Goal: Task Accomplishment & Management: Use online tool/utility

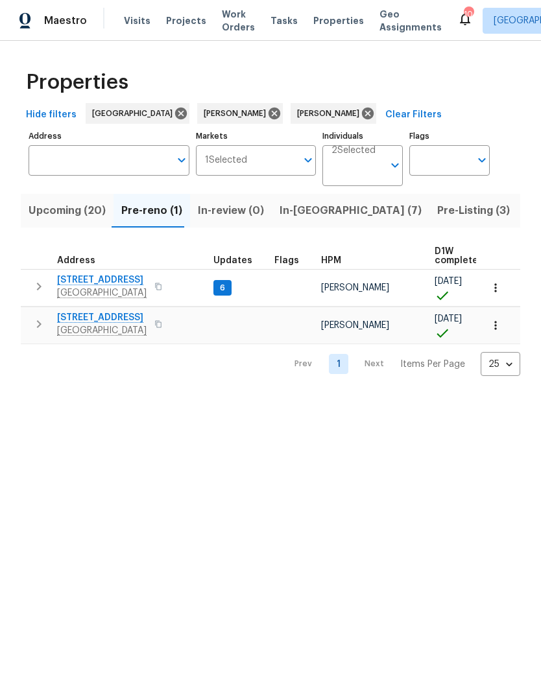
click at [119, 321] on span "[STREET_ADDRESS]" at bounding box center [102, 317] width 90 height 13
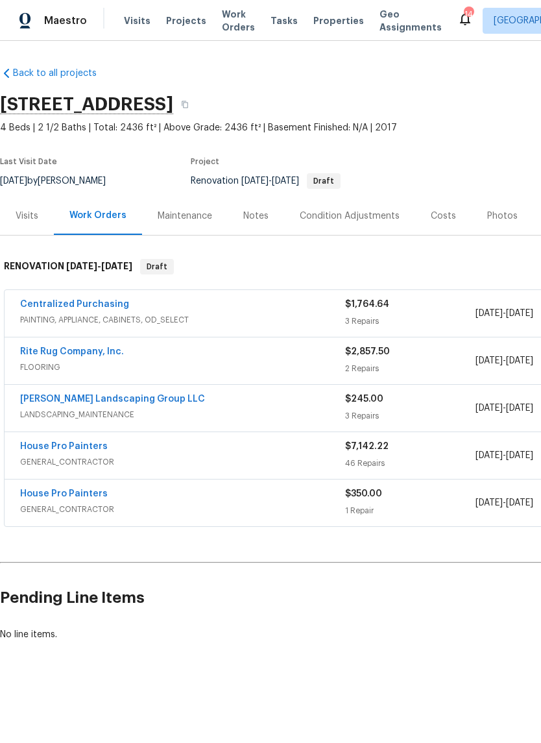
click at [91, 448] on link "House Pro Painters" at bounding box center [64, 446] width 88 height 9
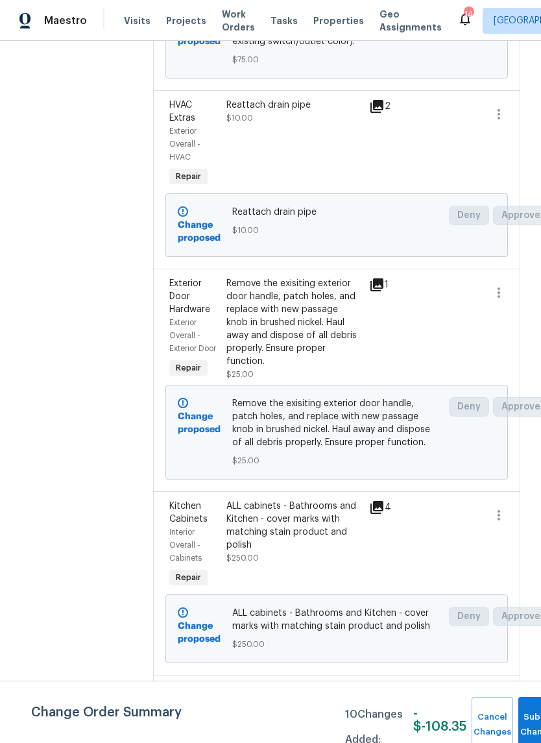
scroll to position [1050, 0]
click at [335, 311] on div "Remove the exisiting exterior door handle, patch holes, and replace with new pa…" at bounding box center [293, 322] width 135 height 91
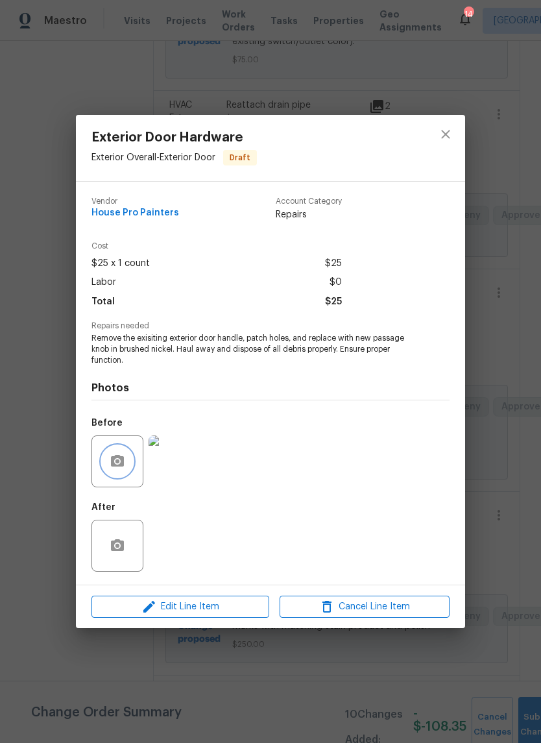
click at [128, 469] on button "button" at bounding box center [117, 461] width 31 height 31
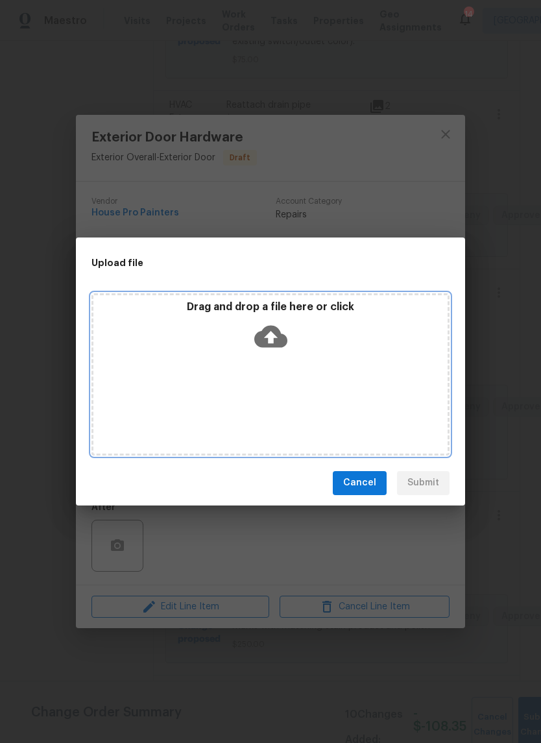
click at [346, 356] on div "Drag and drop a file here or click" at bounding box center [270, 328] width 354 height 56
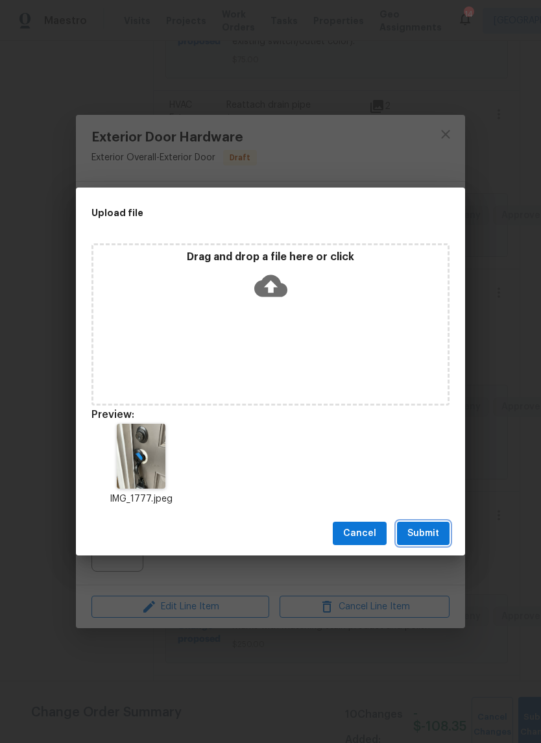
click at [433, 537] on span "Submit" at bounding box center [423, 533] width 32 height 16
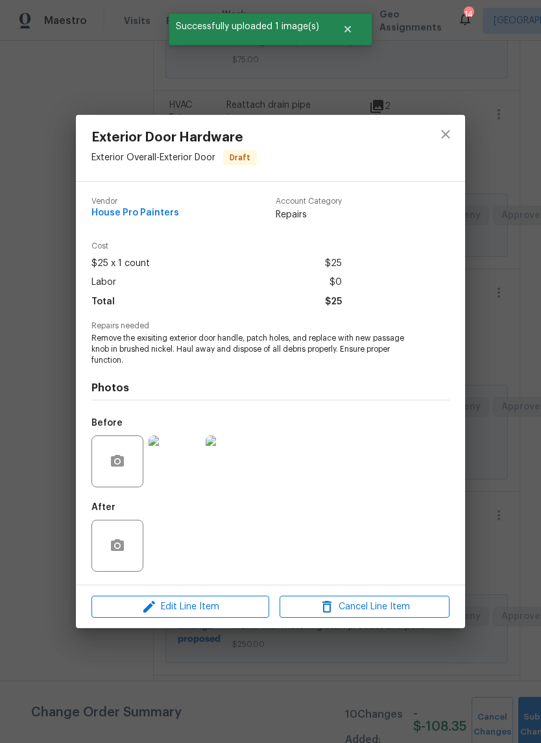
click at [448, 138] on icon "close" at bounding box center [446, 134] width 16 height 16
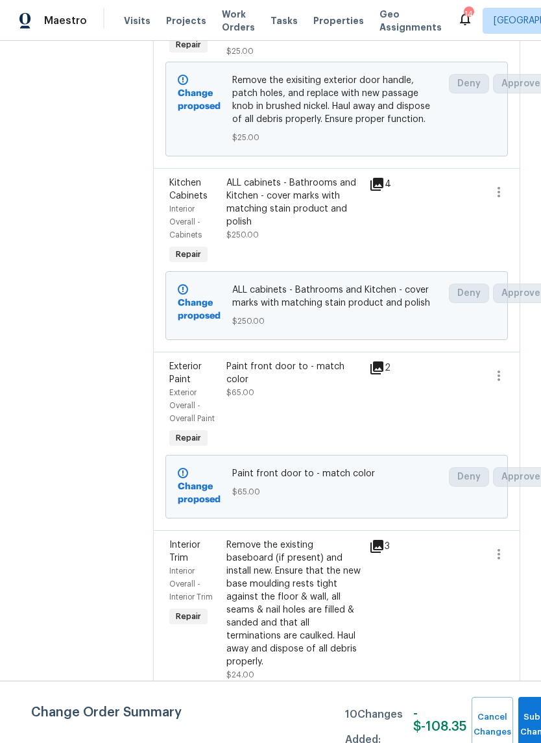
scroll to position [1374, 0]
click at [330, 228] on div "ALL cabinets - Bathrooms and Kitchen - cover marks with matching stain product …" at bounding box center [293, 202] width 135 height 52
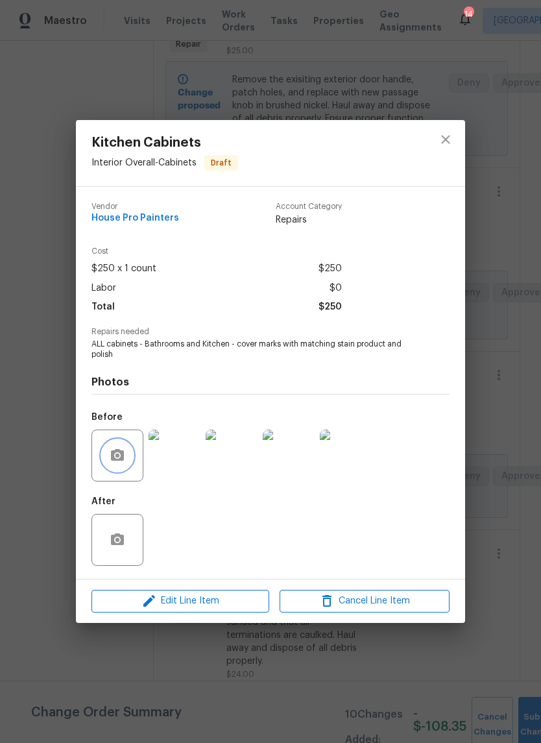
click at [121, 463] on icon "button" at bounding box center [118, 456] width 16 height 16
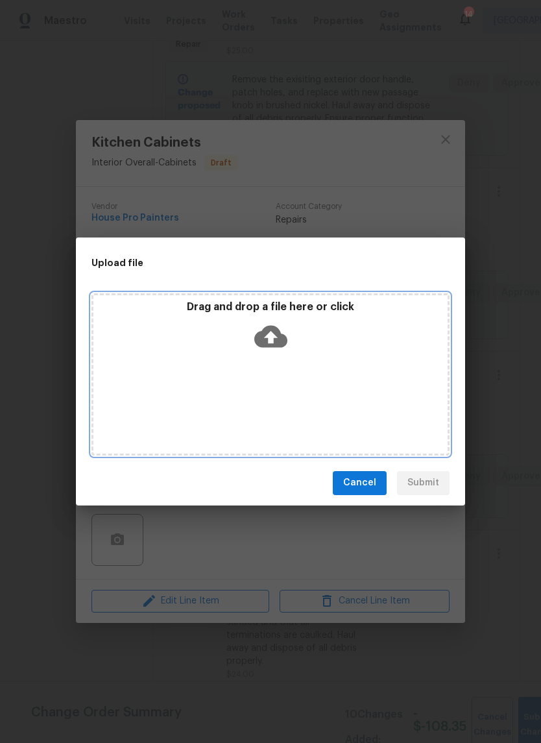
click at [316, 344] on div "Drag and drop a file here or click" at bounding box center [270, 328] width 354 height 56
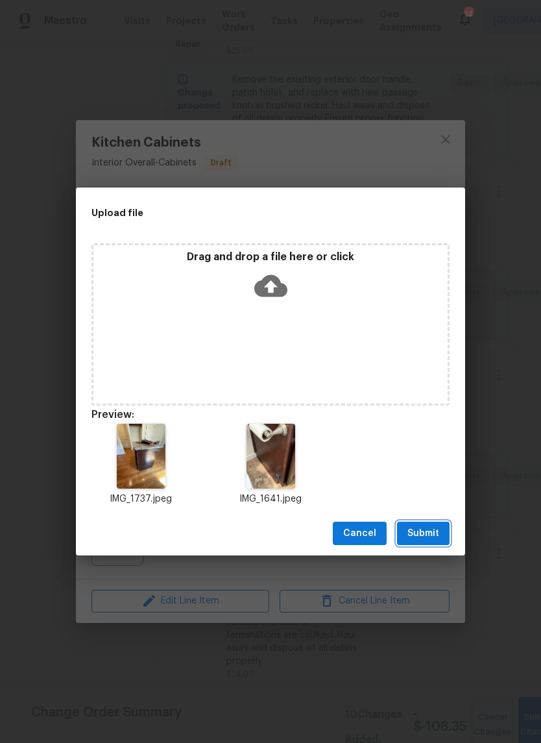
click at [424, 533] on span "Submit" at bounding box center [423, 533] width 32 height 16
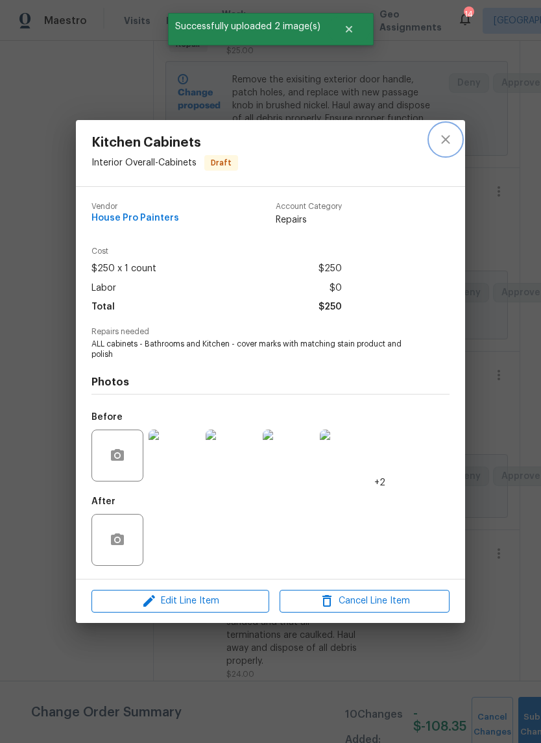
click at [448, 140] on icon "close" at bounding box center [446, 140] width 16 height 16
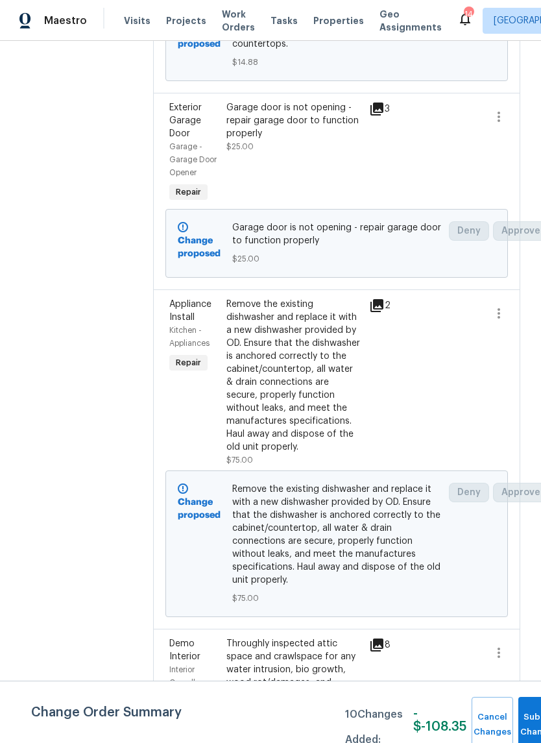
scroll to position [0, 0]
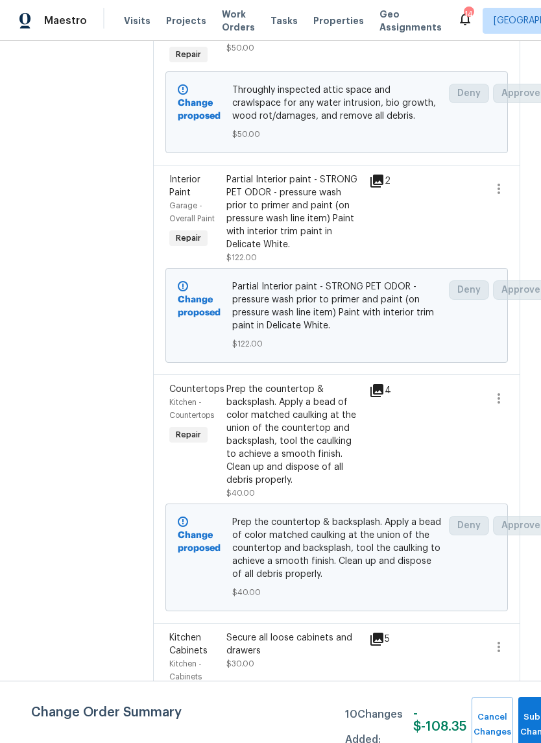
click at [328, 251] on div "Partial Interior paint - STRONG PET ODOR - pressure wash prior to primer and pa…" at bounding box center [293, 212] width 135 height 78
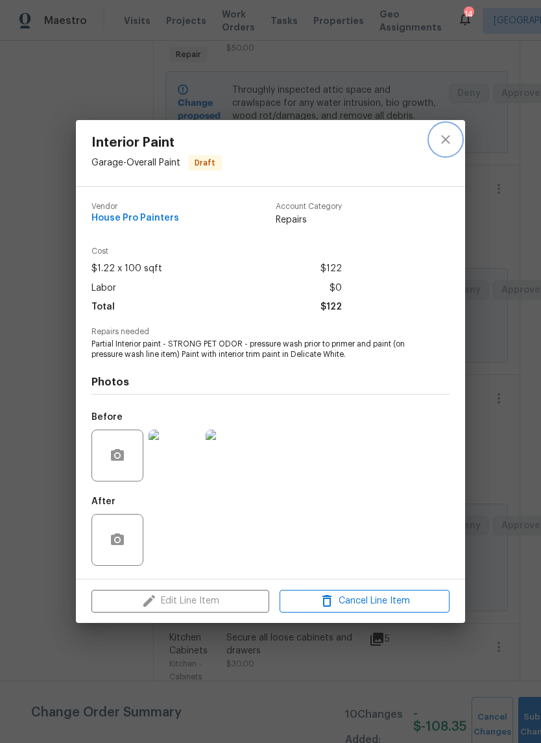
click at [448, 143] on icon "close" at bounding box center [446, 140] width 16 height 16
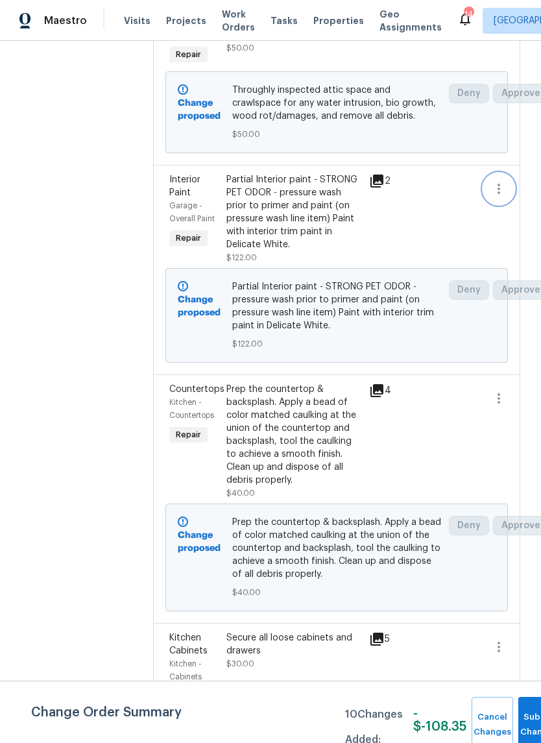
click at [503, 197] on icon "button" at bounding box center [499, 189] width 16 height 16
click at [508, 273] on li "Cancel" at bounding box center [505, 275] width 50 height 21
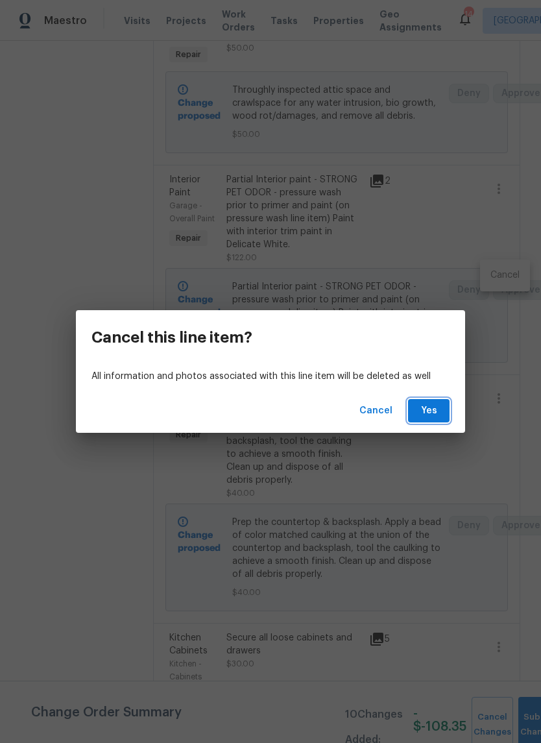
click at [435, 413] on span "Yes" at bounding box center [428, 411] width 21 height 16
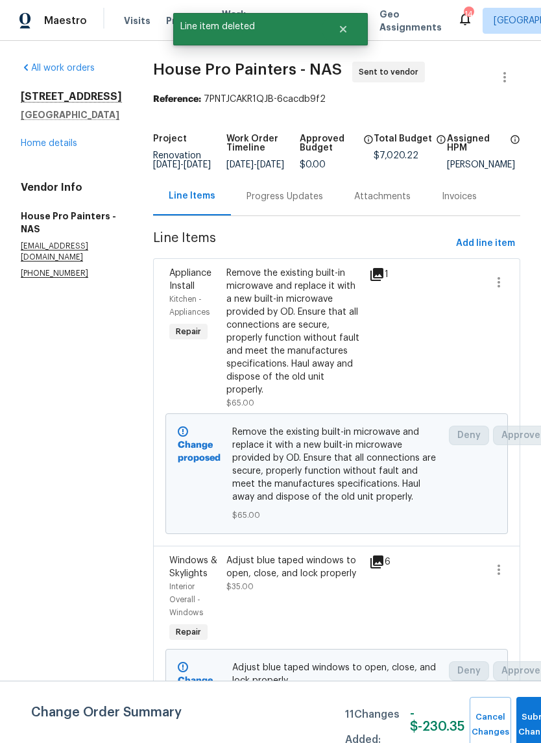
click at [479, 252] on span "Add line item" at bounding box center [485, 243] width 59 height 16
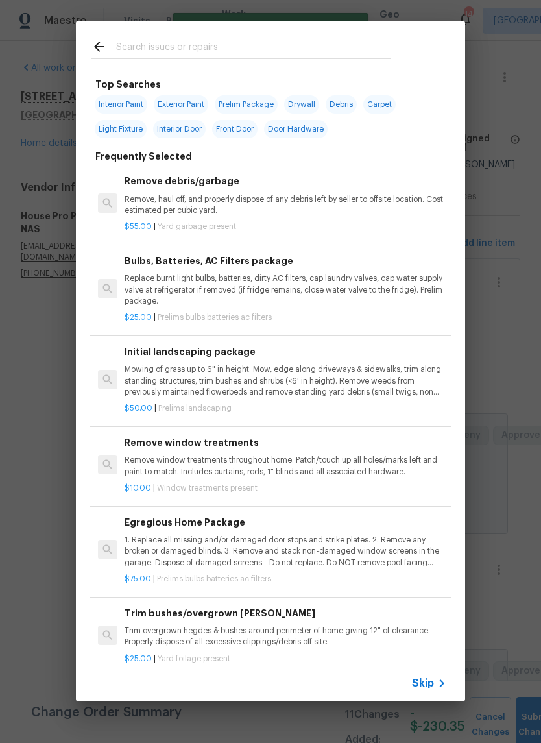
click at [226, 39] on input "text" at bounding box center [253, 48] width 275 height 19
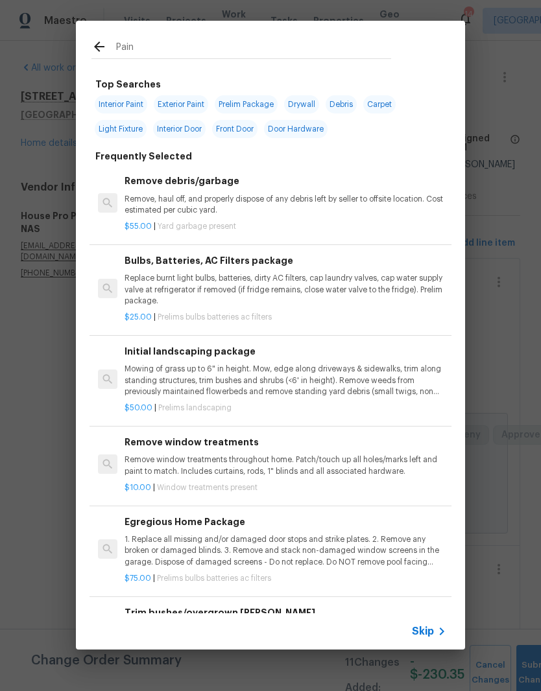
type input "Paint"
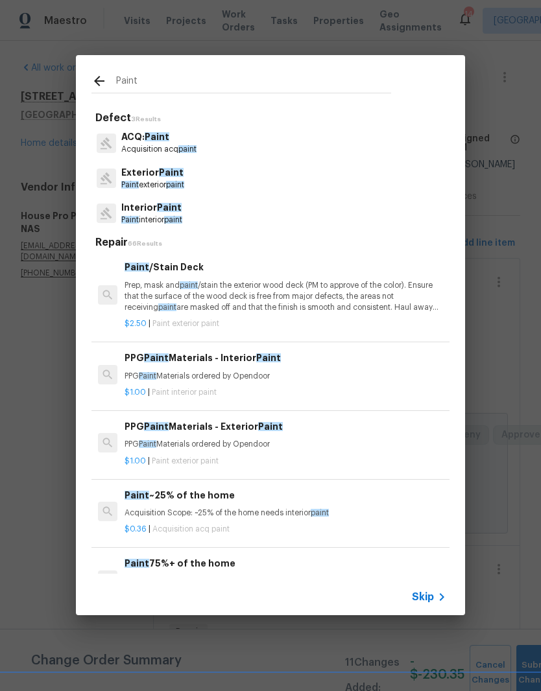
click at [174, 210] on span "Paint" at bounding box center [169, 207] width 25 height 9
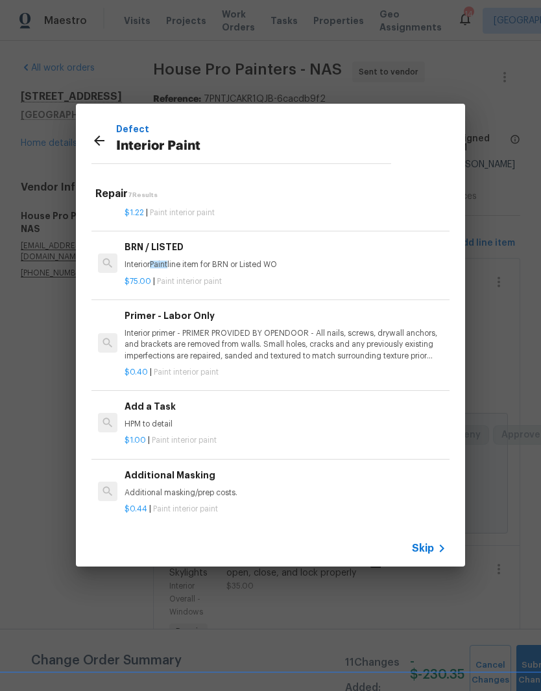
scroll to position [221, 0]
click at [173, 425] on p "HPM to detail" at bounding box center [286, 425] width 322 height 11
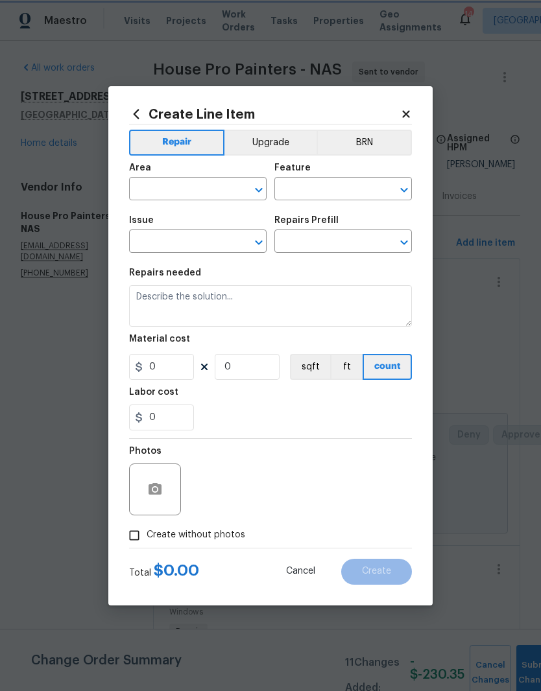
type input "Overall Paint"
type input "Interior Paint"
type input "Add a Task $1.00"
type textarea "HPM to detail"
type input "1"
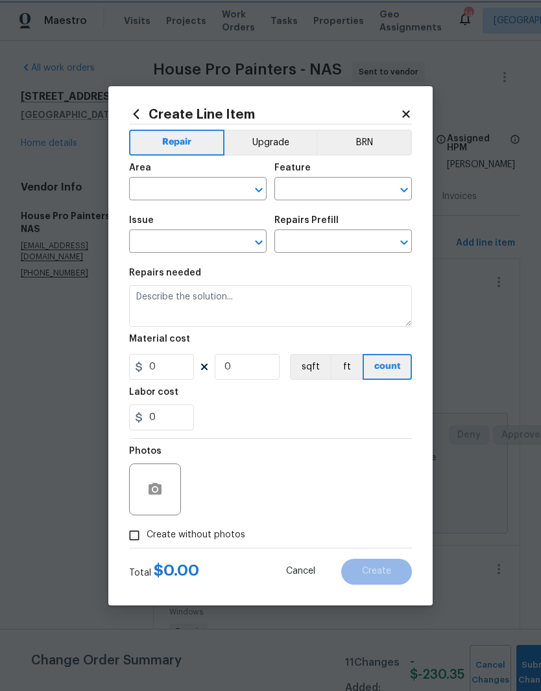
type input "1"
click at [173, 370] on input "1" at bounding box center [161, 367] width 65 height 26
type input "1.23"
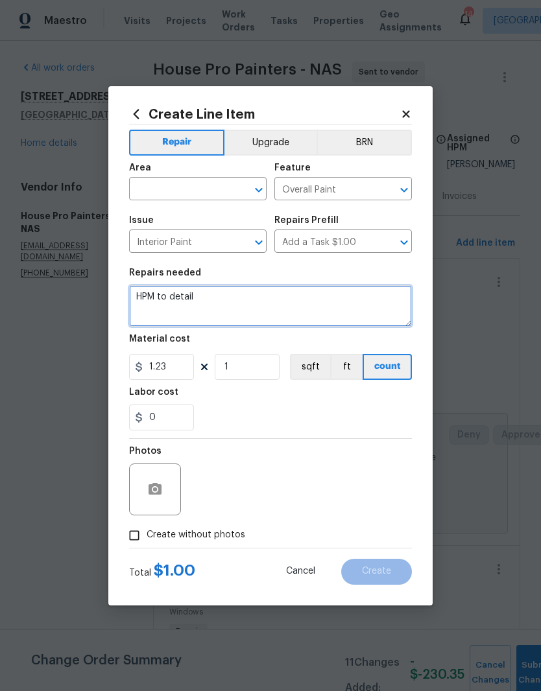
click at [223, 292] on textarea "HPM to detail" at bounding box center [270, 306] width 283 height 42
click at [214, 296] on textarea "HPM to detail" at bounding box center [270, 306] width 283 height 42
type textarea "H"
type textarea "P"
click at [161, 296] on textarea "Paint stair" at bounding box center [270, 306] width 283 height 42
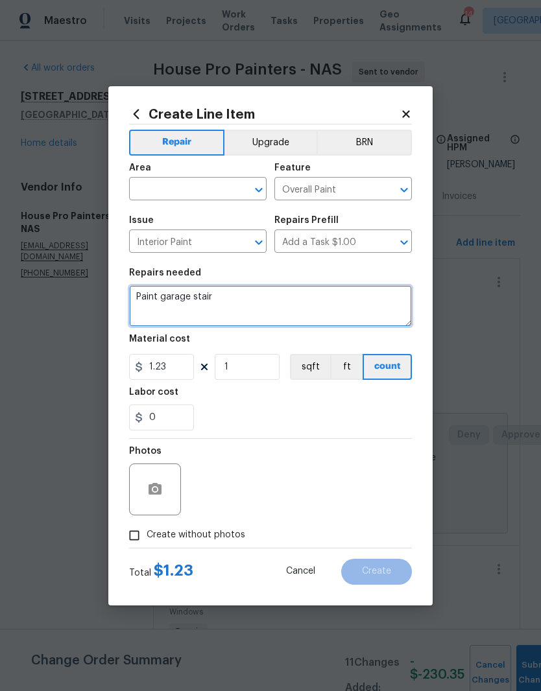
click at [230, 300] on textarea "Paint garage stair" at bounding box center [270, 306] width 283 height 42
click at [357, 298] on textarea "Paint garage stair landing, stairs, door and trim. Use provided delicate white" at bounding box center [270, 306] width 283 height 42
click at [315, 312] on textarea "Paint garage stair landing, stairs, door and trim. Use OPENDOOR provided delica…" at bounding box center [270, 306] width 283 height 42
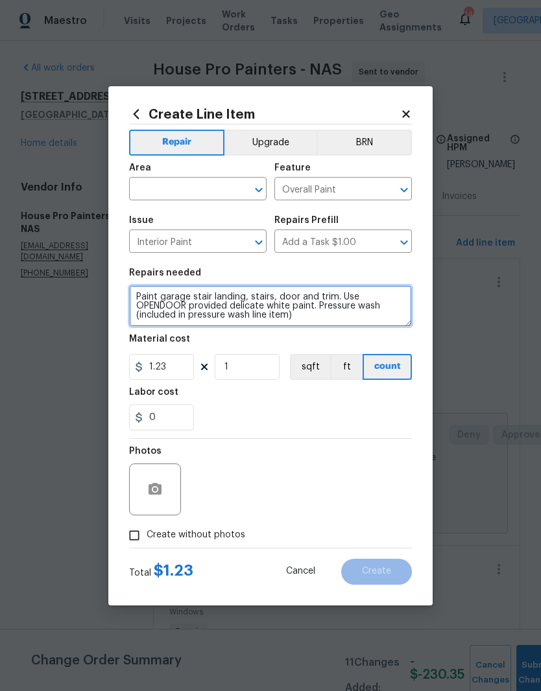
click at [390, 310] on textarea "Paint garage stair landing, stairs, door and trim. Use OPENDOOR provided delica…" at bounding box center [270, 306] width 283 height 42
click at [133, 295] on textarea "Paint garage stair landing, stairs, door and trim. Use OPENDOOR provided delica…" at bounding box center [270, 306] width 283 height 42
click at [233, 180] on div "​" at bounding box center [198, 190] width 138 height 20
type textarea "Strong pet odor - Primer and Paint garage stair landing, stairs, door and trim.…"
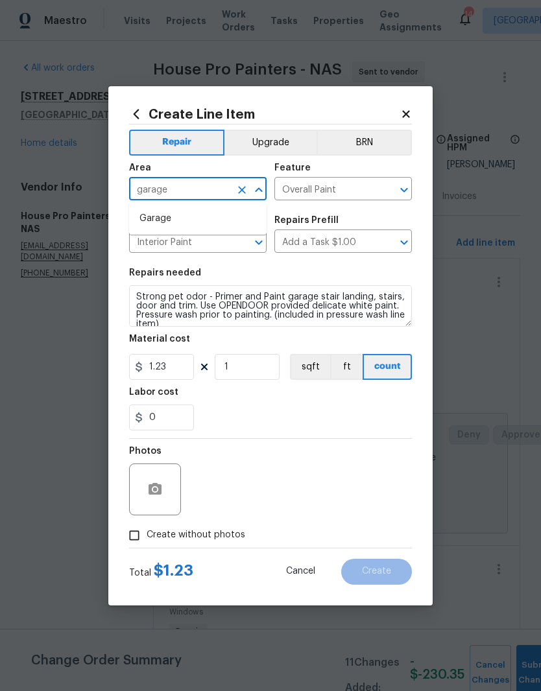
click at [166, 222] on li "Garage" at bounding box center [198, 218] width 138 height 21
type input "Garage"
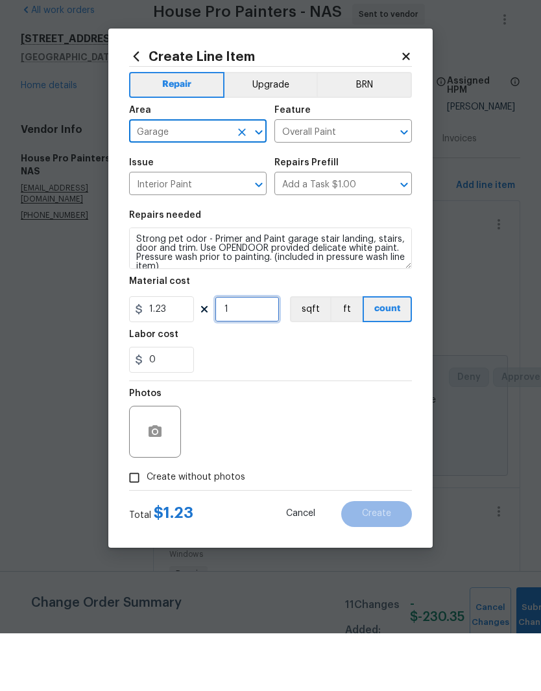
click at [258, 354] on input "1" at bounding box center [247, 367] width 65 height 26
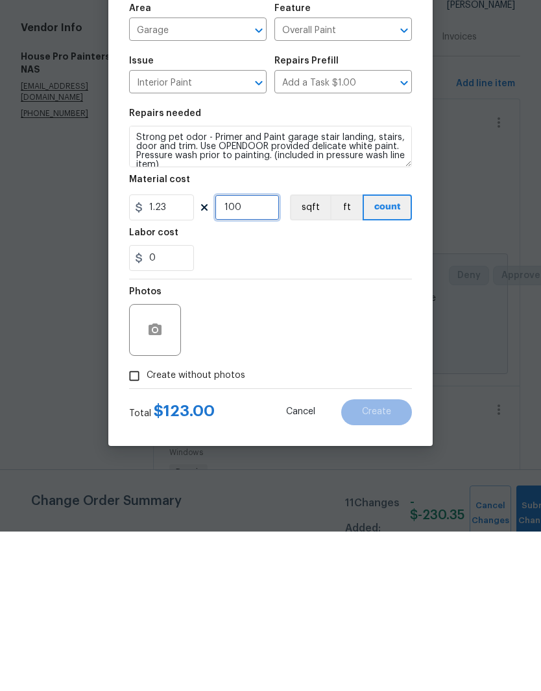
type input "100"
click at [180, 354] on input "1.23" at bounding box center [161, 367] width 65 height 26
type input "1.22"
click at [272, 354] on input "100" at bounding box center [247, 367] width 65 height 26
click at [327, 439] on div "Photos" at bounding box center [270, 481] width 283 height 84
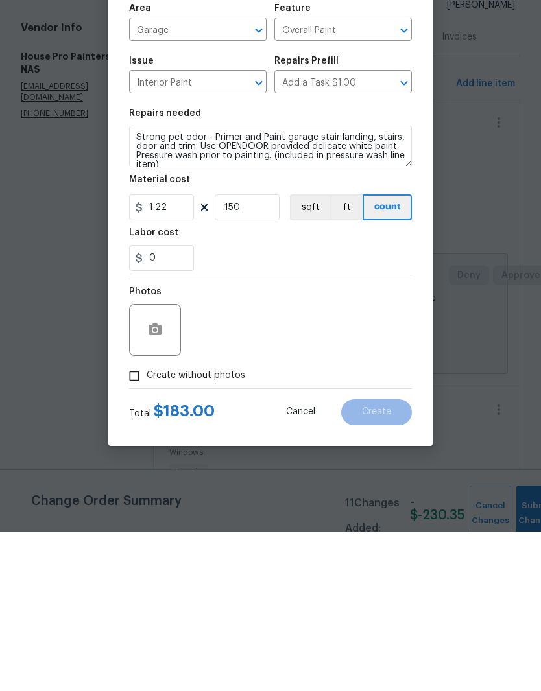
scroll to position [53, 0]
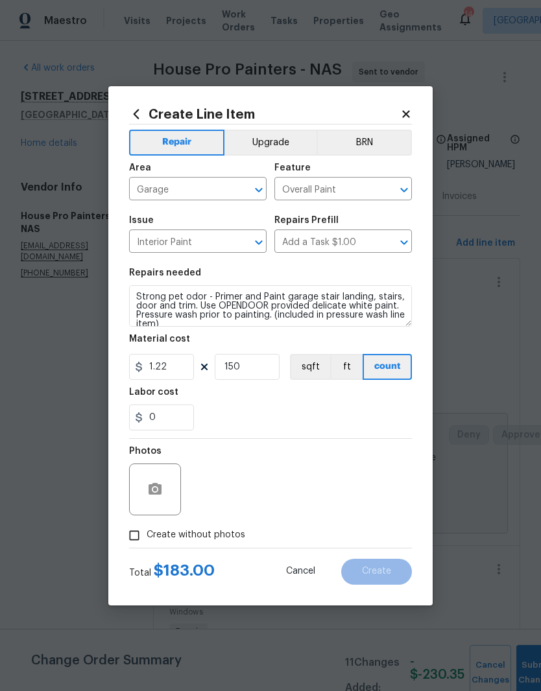
click at [309, 472] on div "Photos" at bounding box center [270, 481] width 283 height 84
click at [163, 490] on button "button" at bounding box center [154, 489] width 31 height 31
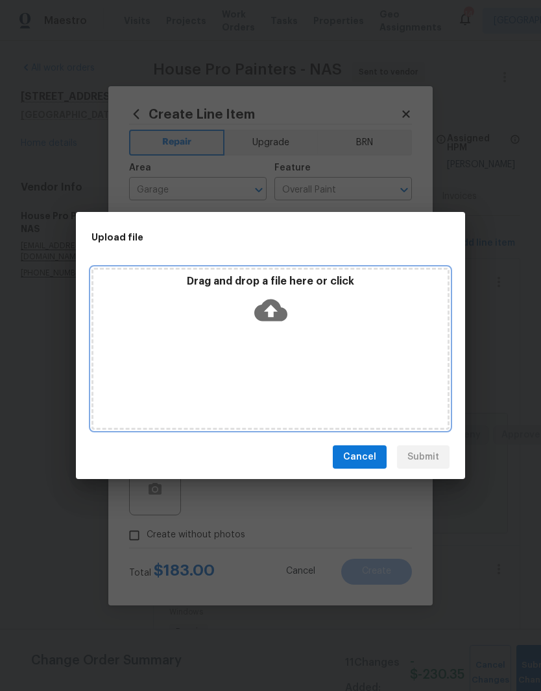
click at [333, 324] on div "Drag and drop a file here or click" at bounding box center [270, 303] width 354 height 56
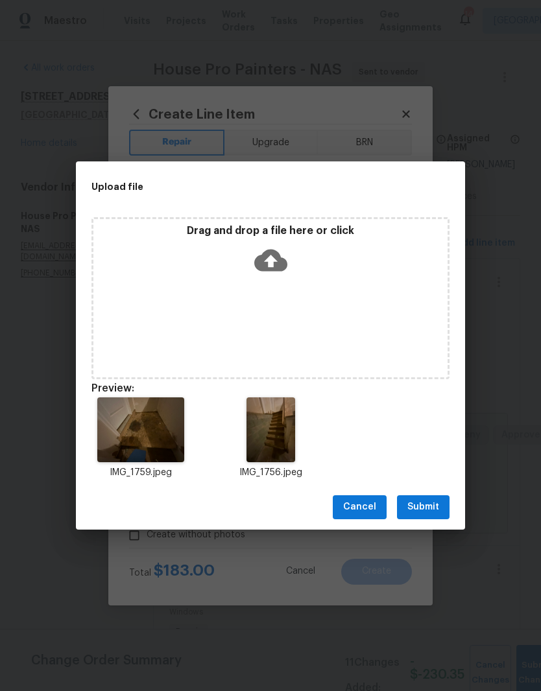
click at [435, 505] on span "Submit" at bounding box center [423, 507] width 32 height 16
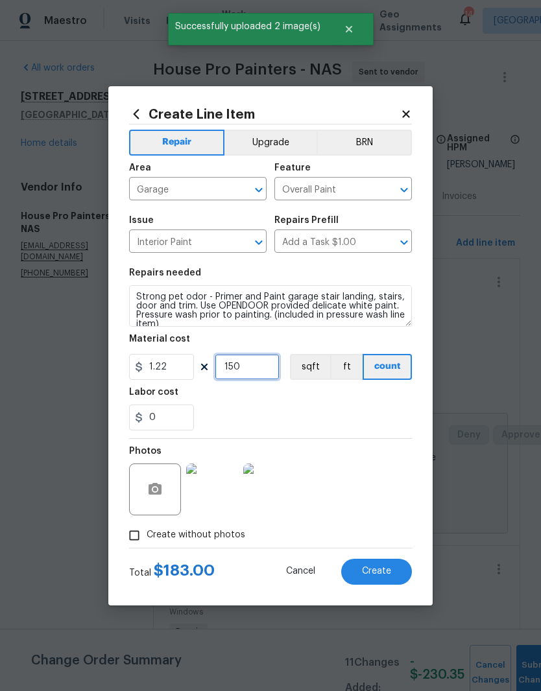
click at [261, 370] on input "150" at bounding box center [247, 367] width 65 height 26
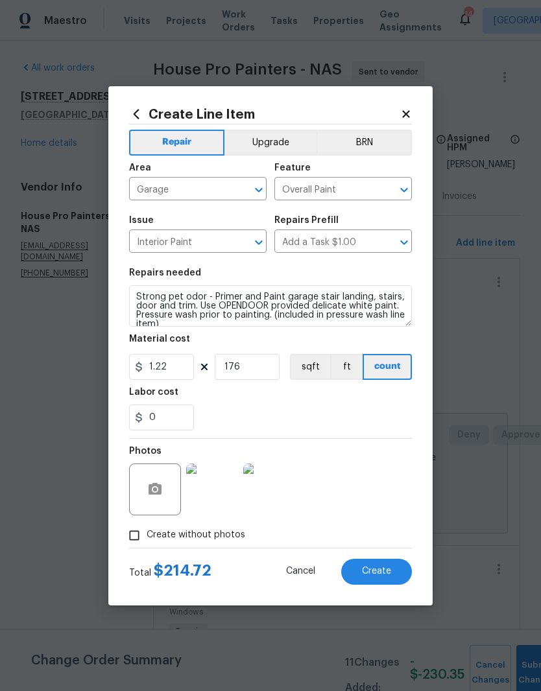
click at [317, 419] on div "0" at bounding box center [270, 418] width 283 height 26
click at [262, 372] on input "176" at bounding box center [247, 367] width 65 height 26
type input "175"
click at [335, 413] on div "0" at bounding box center [270, 418] width 283 height 26
click at [219, 500] on img at bounding box center [212, 490] width 52 height 52
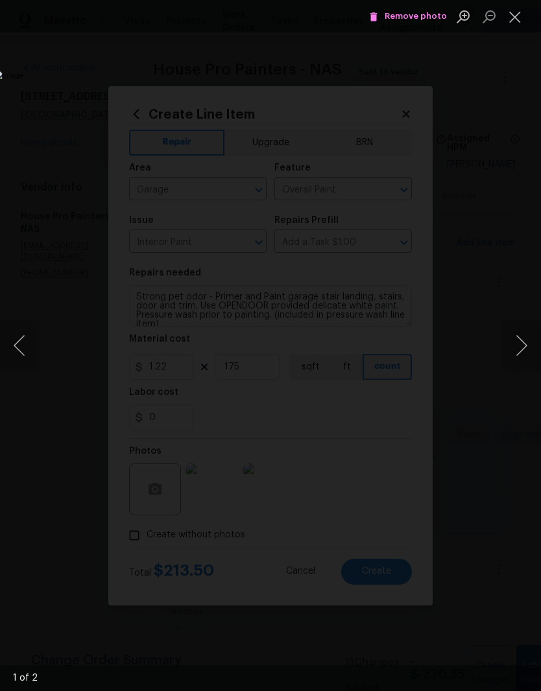
click at [527, 348] on button "Next image" at bounding box center [521, 346] width 39 height 52
click at [524, 344] on button "Next image" at bounding box center [521, 346] width 39 height 52
click at [517, 18] on button "Close lightbox" at bounding box center [515, 16] width 26 height 23
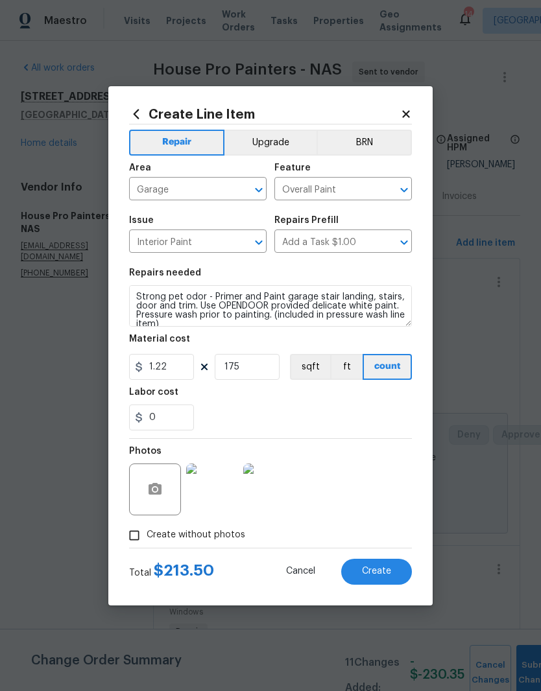
click at [385, 583] on button "Create" at bounding box center [376, 572] width 71 height 26
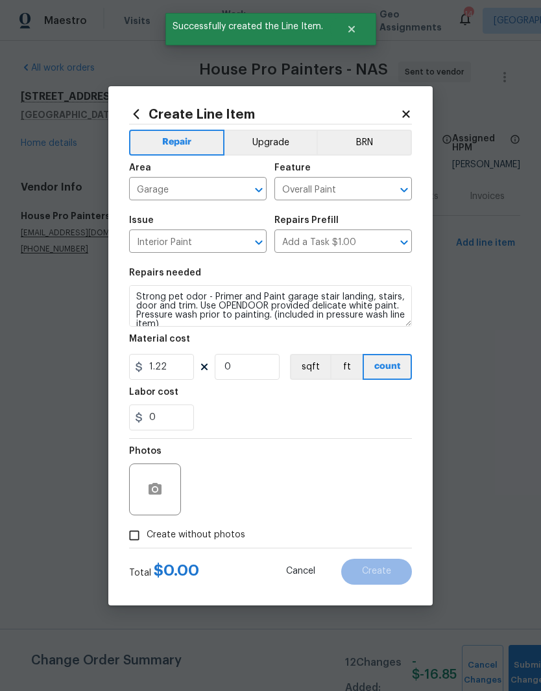
scroll to position [0, 0]
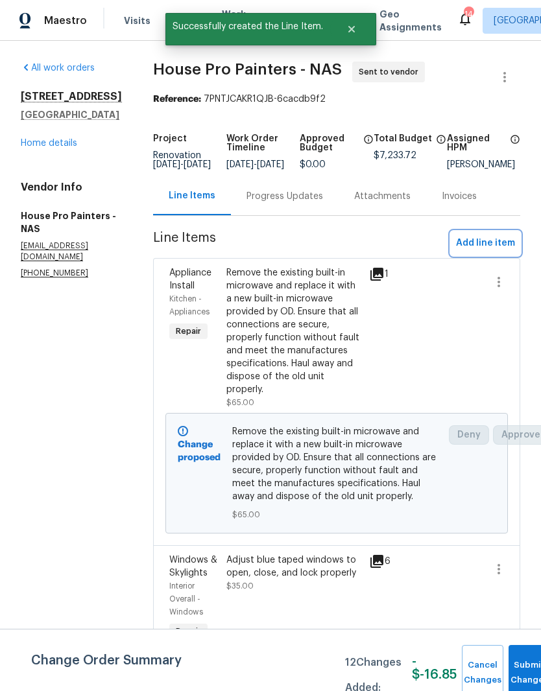
click at [497, 252] on span "Add line item" at bounding box center [485, 243] width 59 height 16
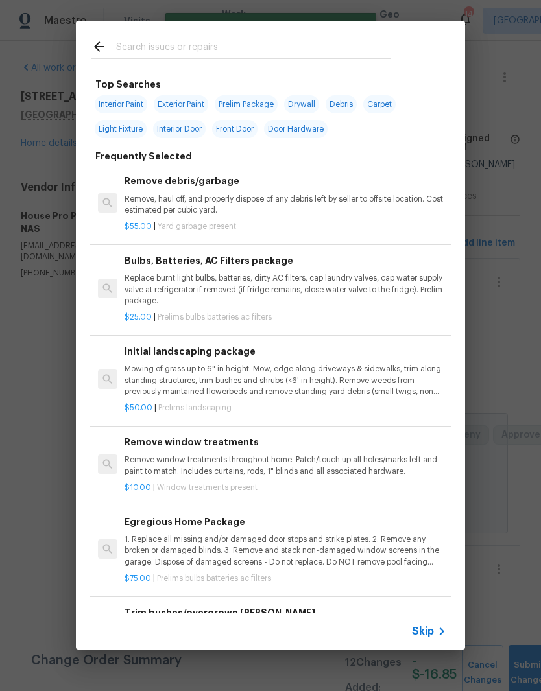
click at [280, 42] on input "text" at bounding box center [253, 48] width 275 height 19
type input "Paint"
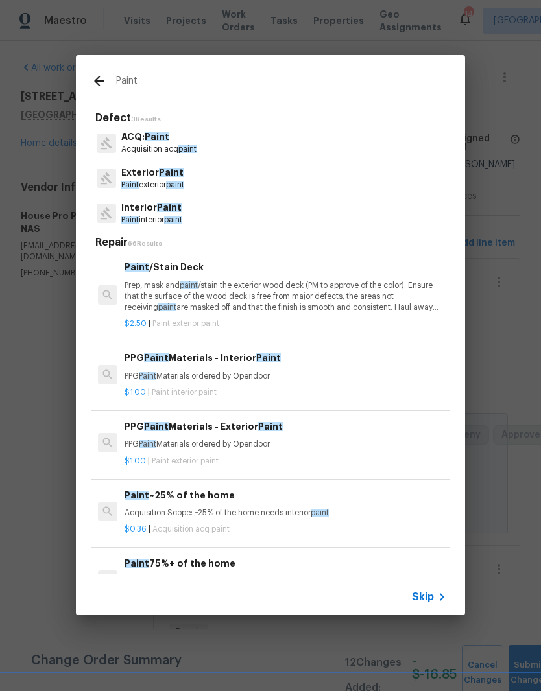
click at [171, 211] on span "Paint" at bounding box center [169, 207] width 25 height 9
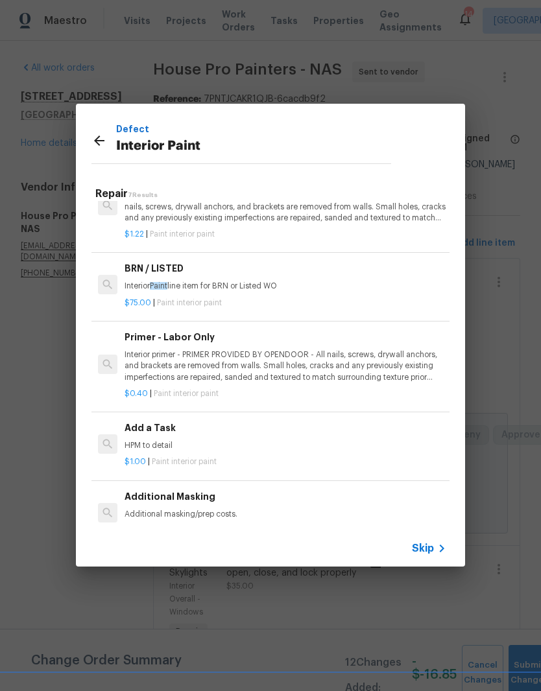
scroll to position [201, 0]
click at [170, 436] on div "Add a Task HPM to detail" at bounding box center [286, 435] width 322 height 31
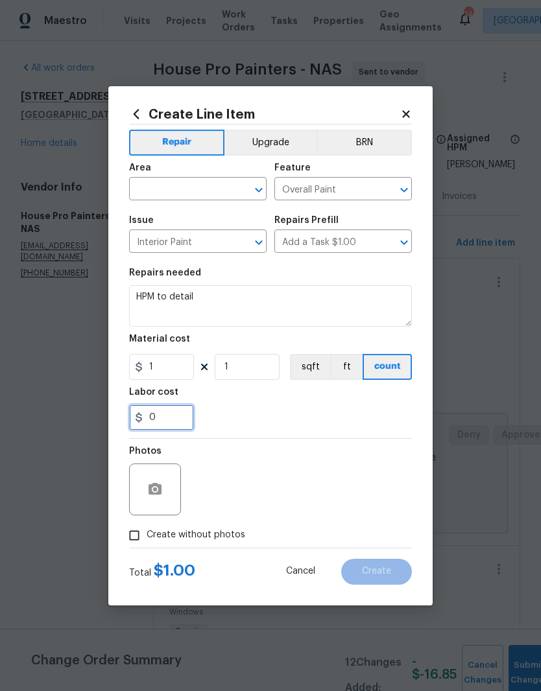
click at [164, 431] on input "0" at bounding box center [161, 418] width 65 height 26
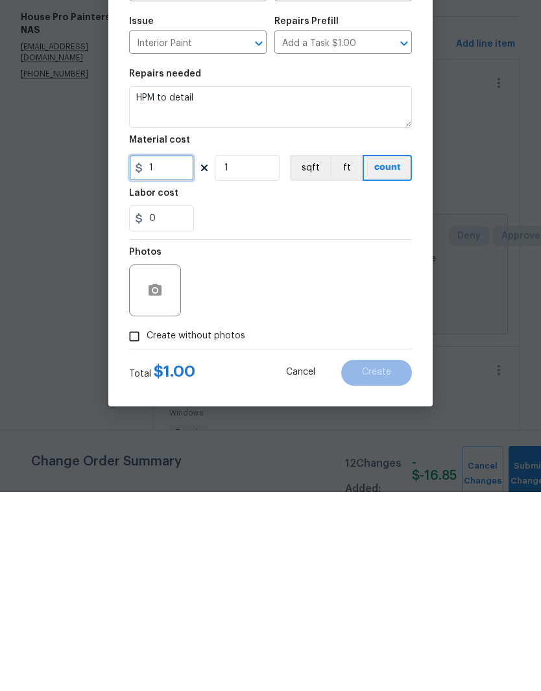
click at [163, 354] on input "1" at bounding box center [161, 367] width 65 height 26
type input "1.22"
click at [164, 474] on button "button" at bounding box center [154, 489] width 31 height 31
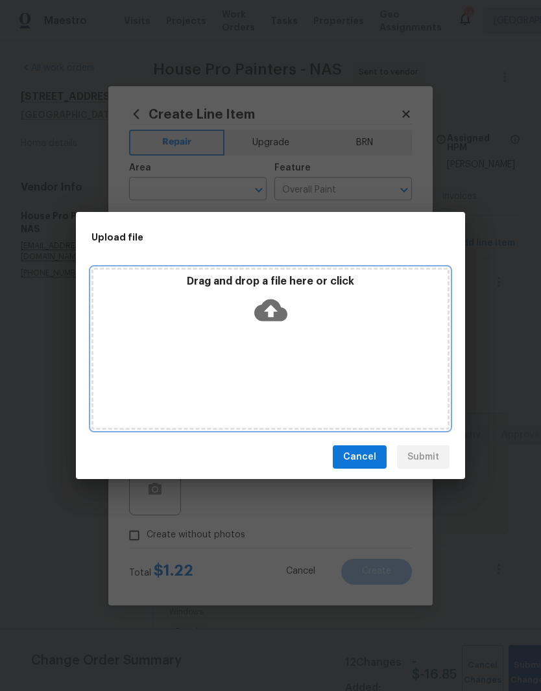
click at [326, 334] on div "Drag and drop a file here or click" at bounding box center [270, 349] width 358 height 162
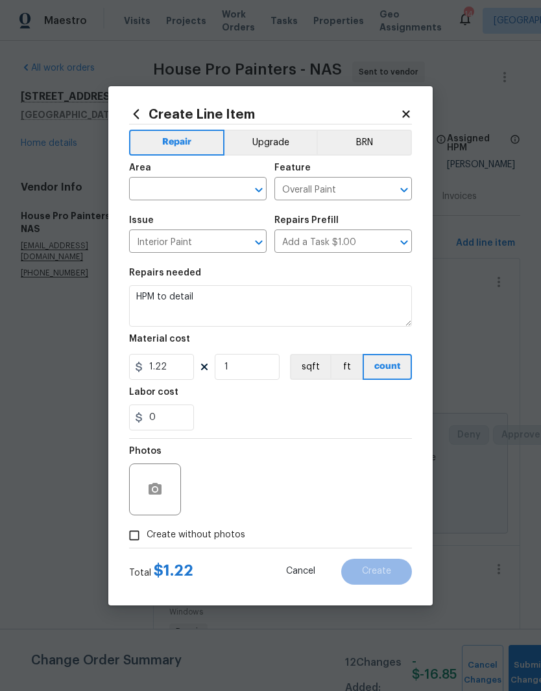
scroll to position [53, 0]
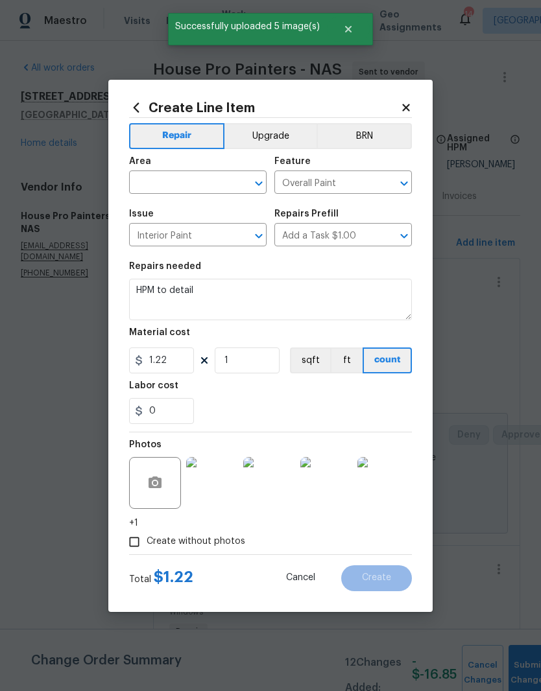
click at [221, 486] on img at bounding box center [212, 483] width 52 height 52
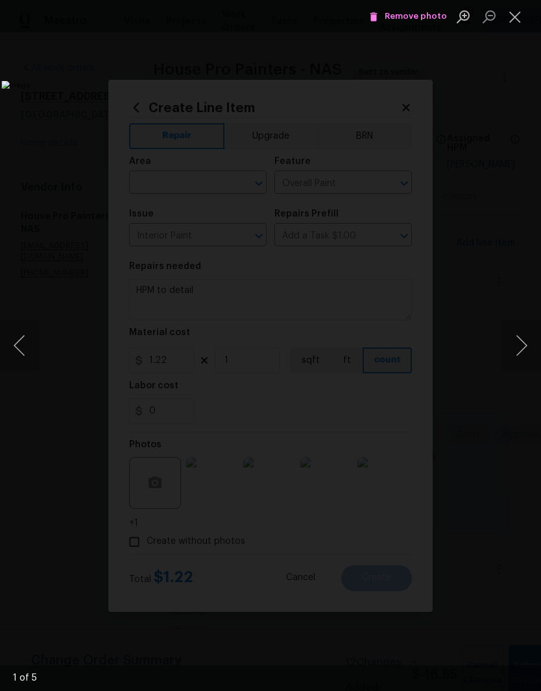
click at [525, 350] on button "Next image" at bounding box center [521, 346] width 39 height 52
click at [521, 346] on button "Next image" at bounding box center [521, 346] width 39 height 52
click at [523, 347] on button "Next image" at bounding box center [521, 346] width 39 height 52
click at [517, 21] on button "Close lightbox" at bounding box center [515, 16] width 26 height 23
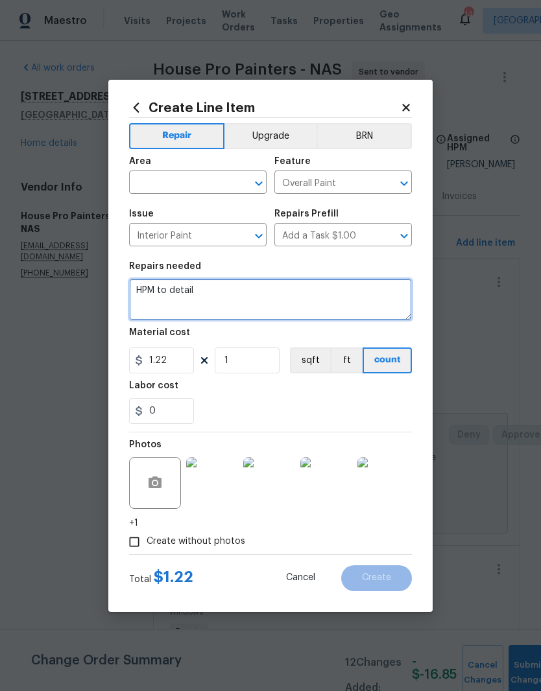
click at [217, 291] on textarea "HPM to detail" at bounding box center [270, 300] width 283 height 42
type textarea "H"
type textarea "Prime and paint the interior garage."
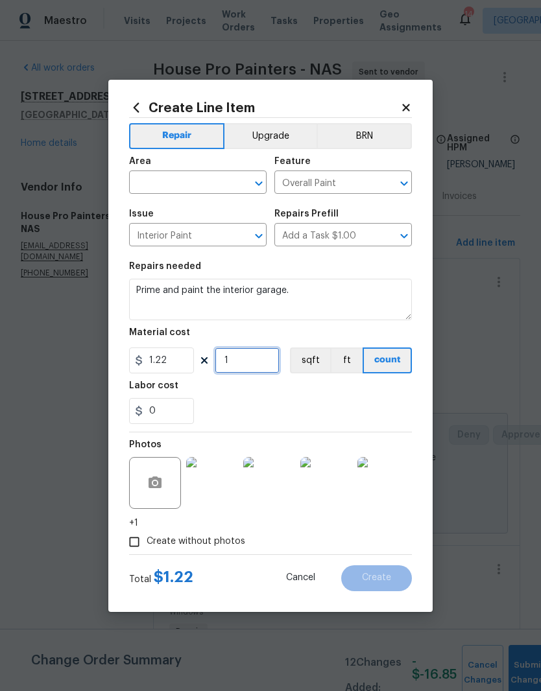
click at [248, 359] on input "1" at bounding box center [247, 361] width 65 height 26
click at [233, 184] on button "Clear" at bounding box center [242, 183] width 18 height 18
type input "400"
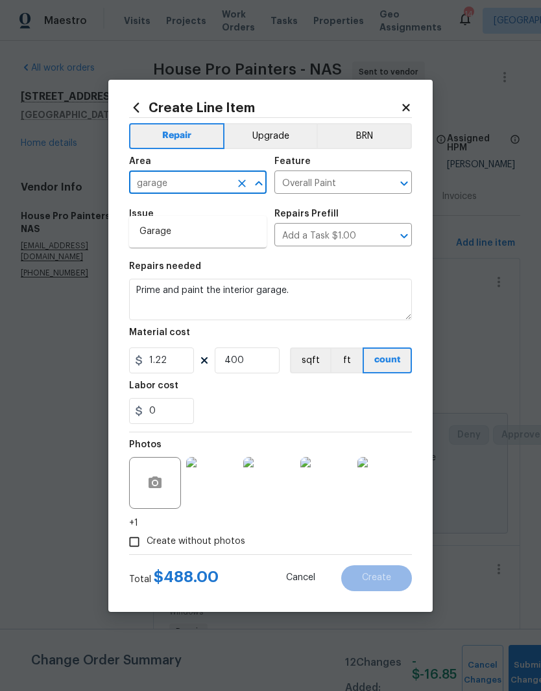
click at [173, 221] on li "Garage" at bounding box center [198, 231] width 138 height 21
type input "Garage"
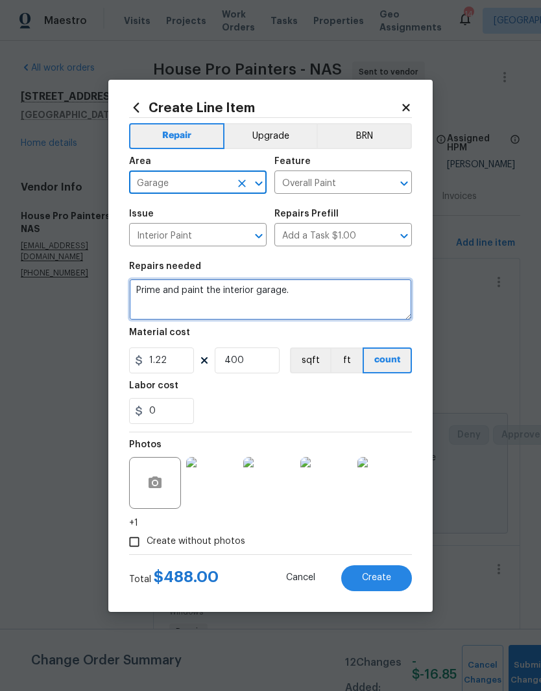
click at [313, 291] on textarea "Prime and paint the interior garage." at bounding box center [270, 300] width 283 height 42
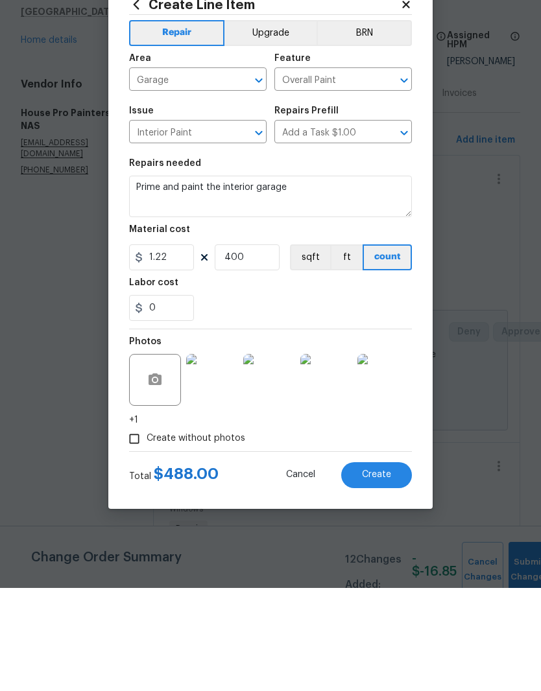
click at [226, 457] on img at bounding box center [212, 483] width 52 height 52
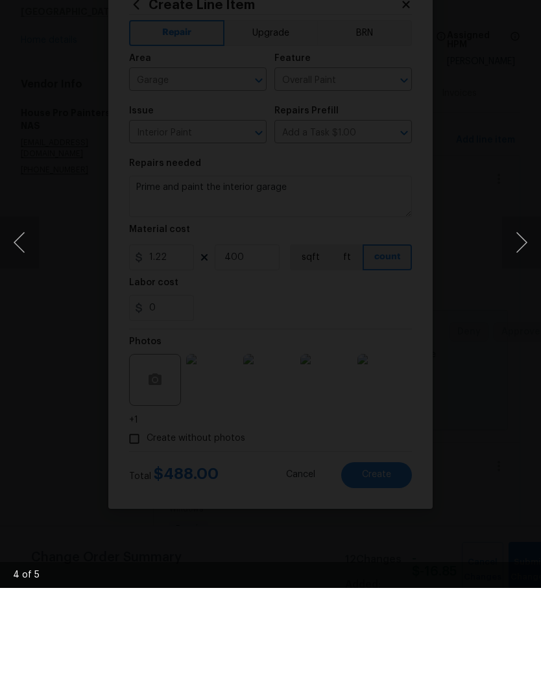
scroll to position [53, 0]
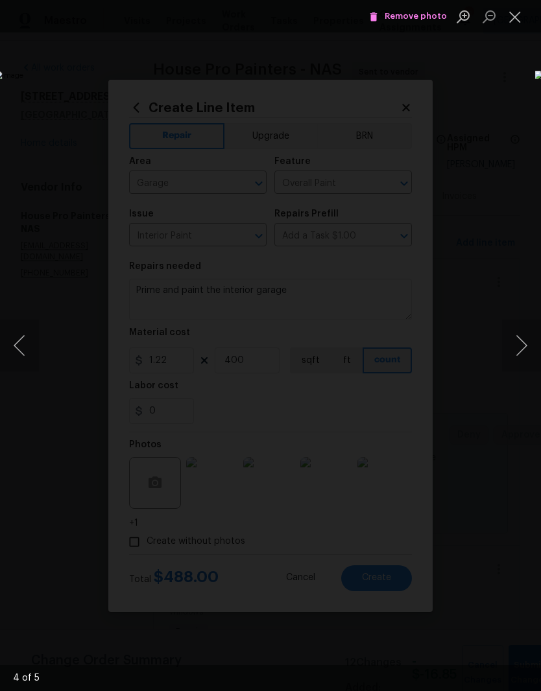
click at [522, 350] on button "Next image" at bounding box center [521, 346] width 39 height 52
click at [520, 348] on button "Next image" at bounding box center [521, 346] width 39 height 52
click at [523, 352] on button "Next image" at bounding box center [521, 346] width 39 height 52
click at [521, 22] on button "Close lightbox" at bounding box center [515, 16] width 26 height 23
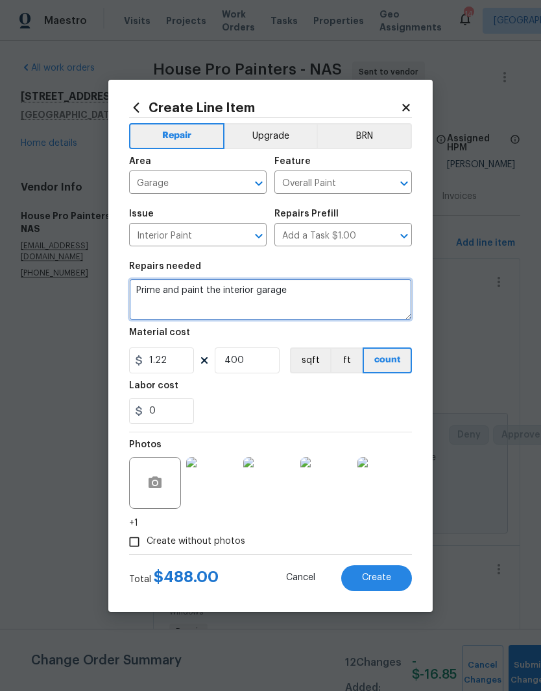
click at [134, 286] on textarea "Prime and paint the interior garage" at bounding box center [270, 300] width 283 height 42
click at [383, 293] on textarea "Strong pet odor- Prime and paint the interior garage" at bounding box center [270, 300] width 283 height 42
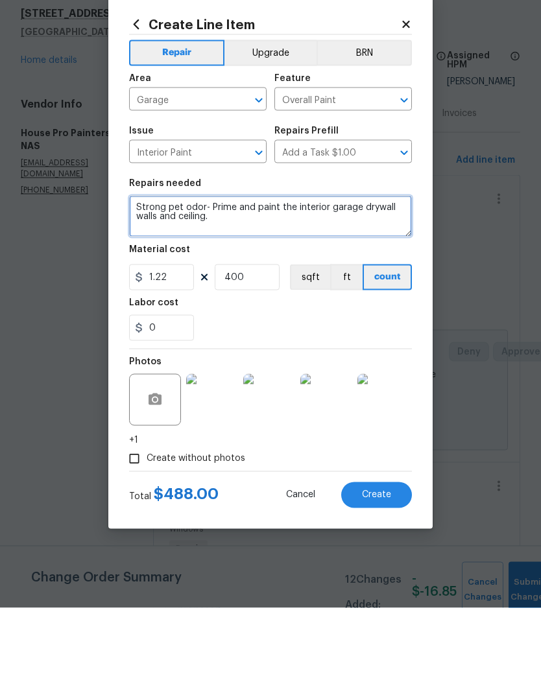
type textarea "Strong pet odor- Prime and paint the interior garage drywall walls and ceiling."
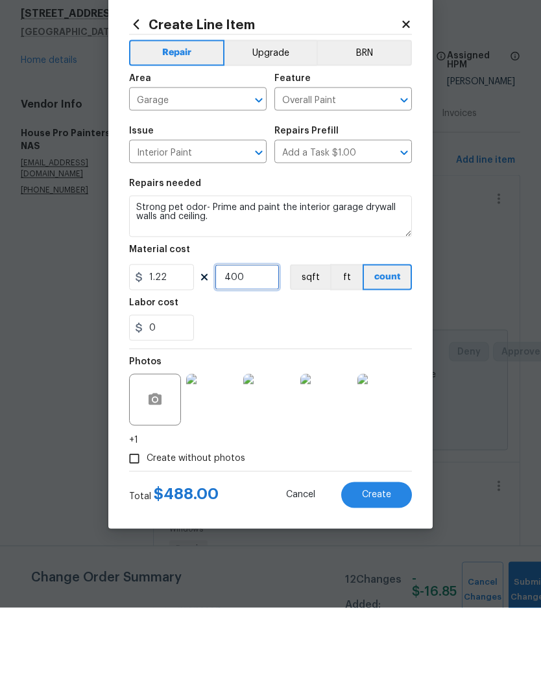
click at [265, 348] on input "400" at bounding box center [247, 361] width 65 height 26
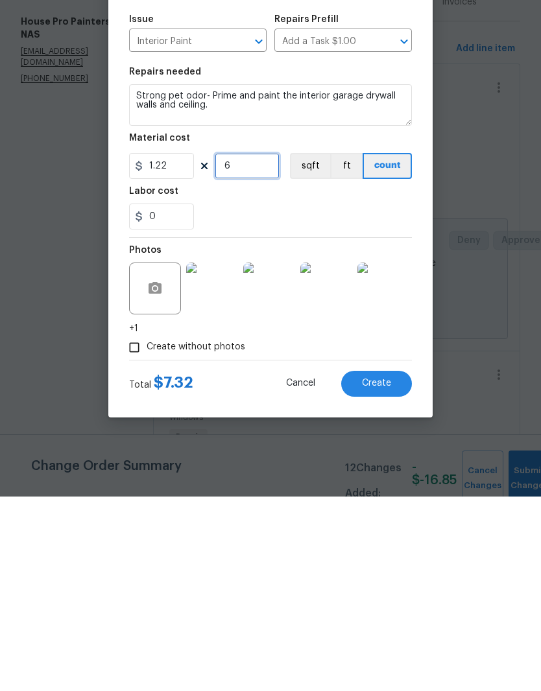
type input "0"
click at [182, 348] on input "1.22" at bounding box center [161, 361] width 65 height 26
type input "500"
click at [245, 348] on input "0" at bounding box center [247, 361] width 65 height 26
type input "1"
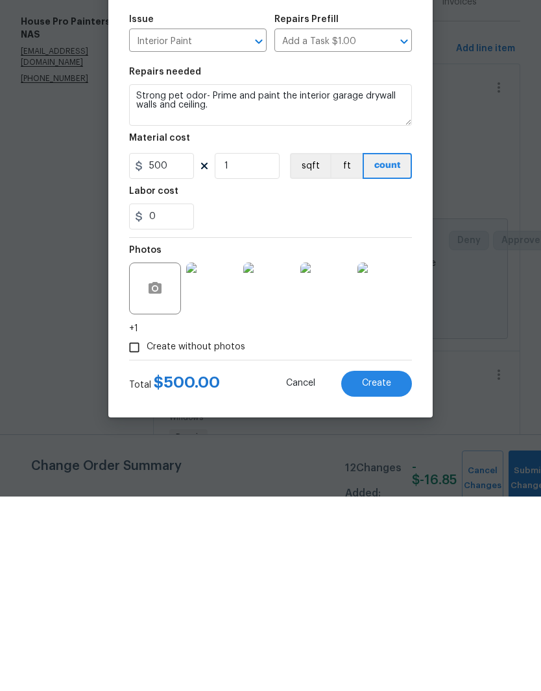
click at [337, 398] on div "0" at bounding box center [270, 411] width 283 height 26
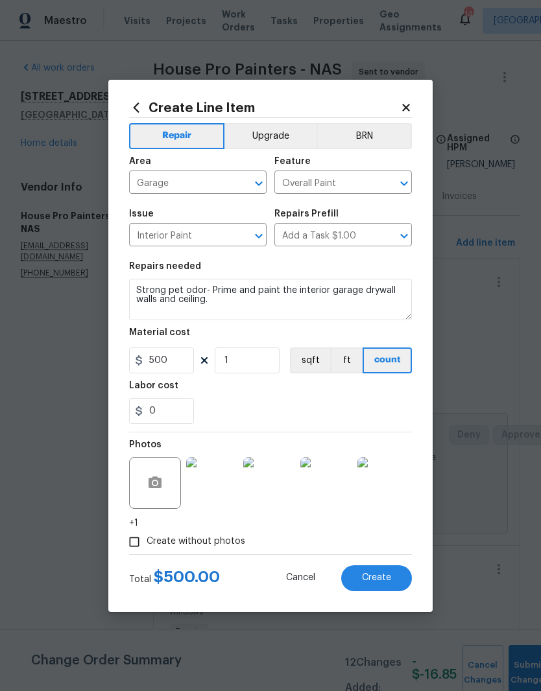
click at [385, 580] on span "Create" at bounding box center [376, 578] width 29 height 10
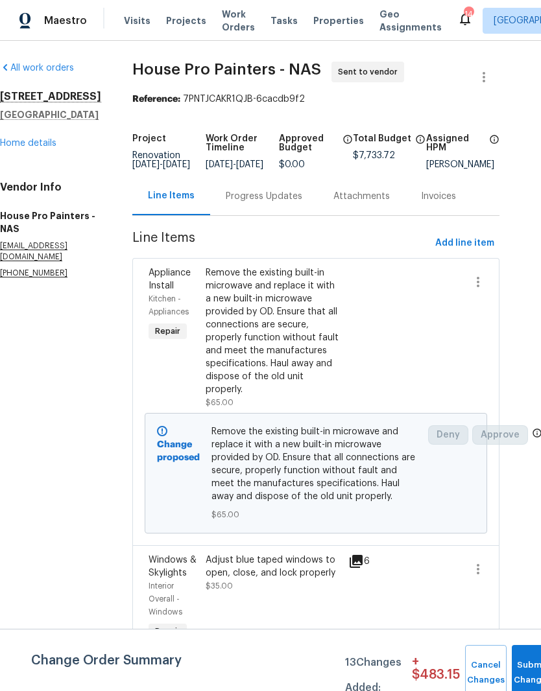
scroll to position [-1, 21]
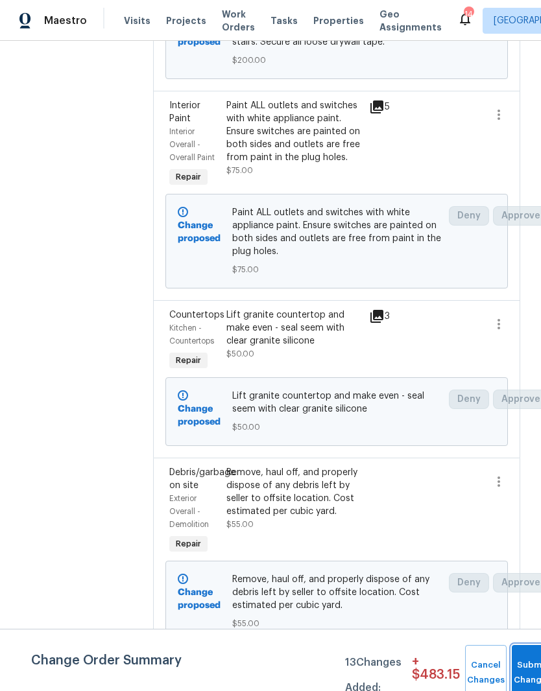
click at [525, 666] on button "Submit Changes" at bounding box center [533, 673] width 42 height 56
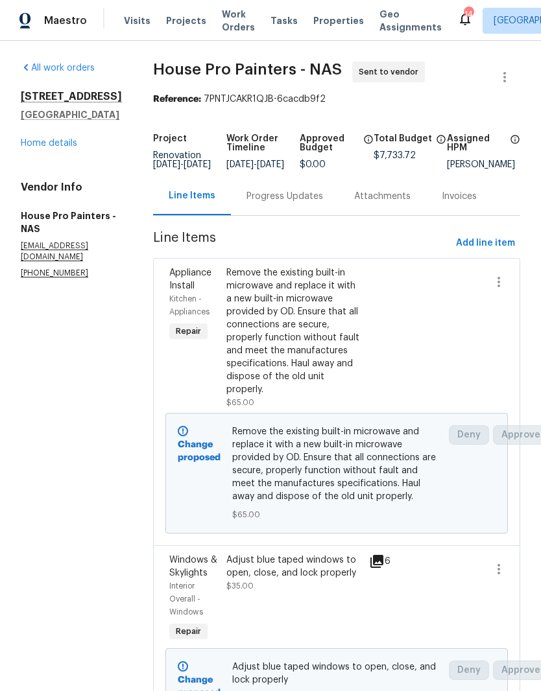
click at [60, 145] on link "Home details" at bounding box center [49, 143] width 56 height 9
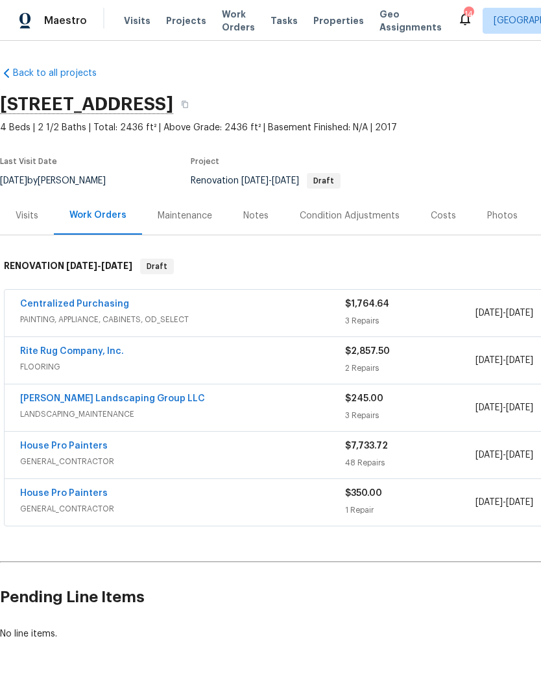
click at [130, 402] on link "[PERSON_NAME] Landscaping Group LLC" at bounding box center [112, 398] width 185 height 9
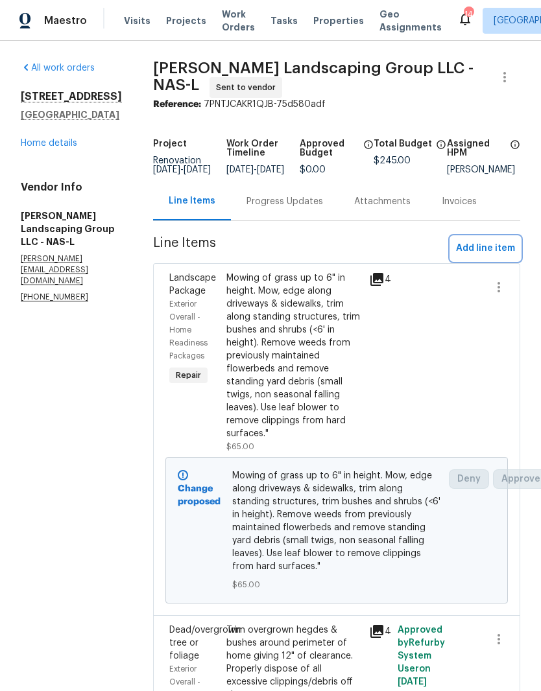
click at [500, 257] on span "Add line item" at bounding box center [485, 249] width 59 height 16
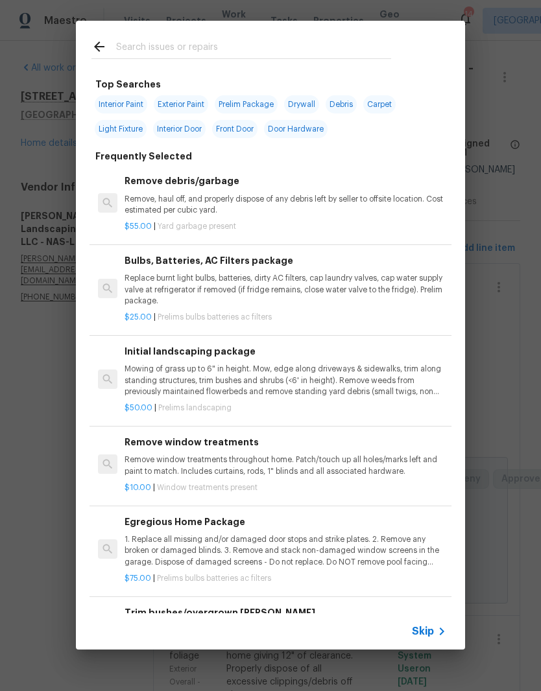
click at [301, 45] on input "text" at bounding box center [253, 48] width 275 height 19
type input "Feces"
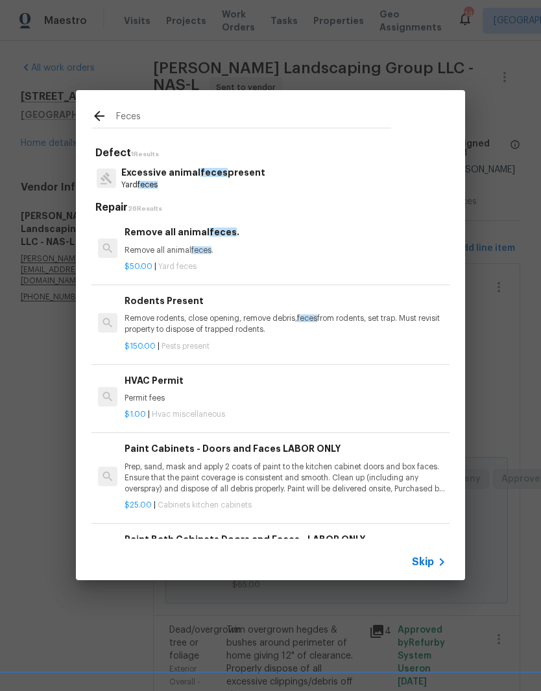
click at [179, 178] on p "Excessive animal feces present" at bounding box center [193, 173] width 144 height 14
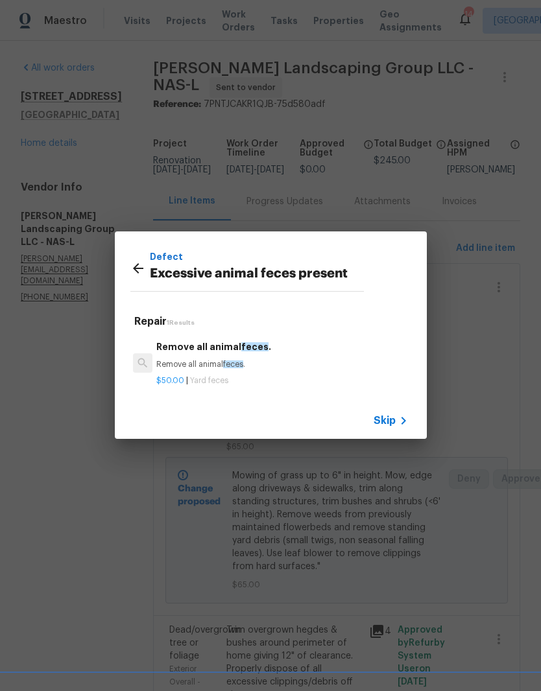
click at [234, 352] on h6 "Remove all animal feces ." at bounding box center [281, 347] width 251 height 14
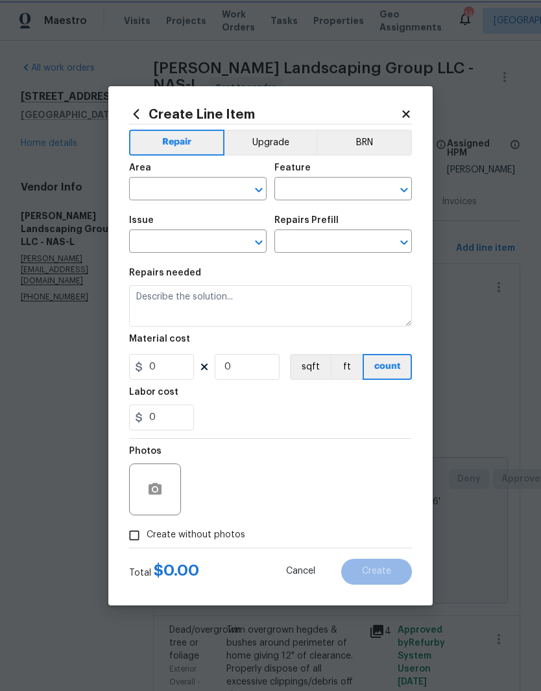
type input "Excessive animal feces present"
type input "Remove all animal feces. $50.00"
type textarea "Remove all animal feces."
type input "50"
type input "1"
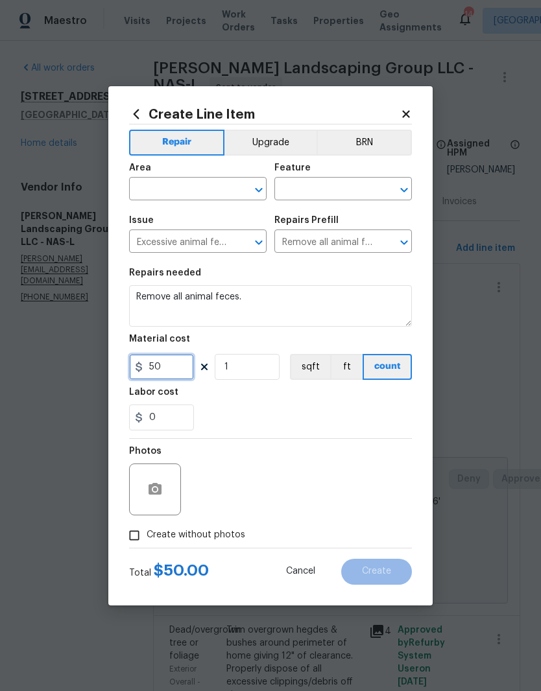
click at [174, 368] on input "50" at bounding box center [161, 367] width 65 height 26
type input "25"
click at [228, 184] on input "text" at bounding box center [179, 190] width 101 height 20
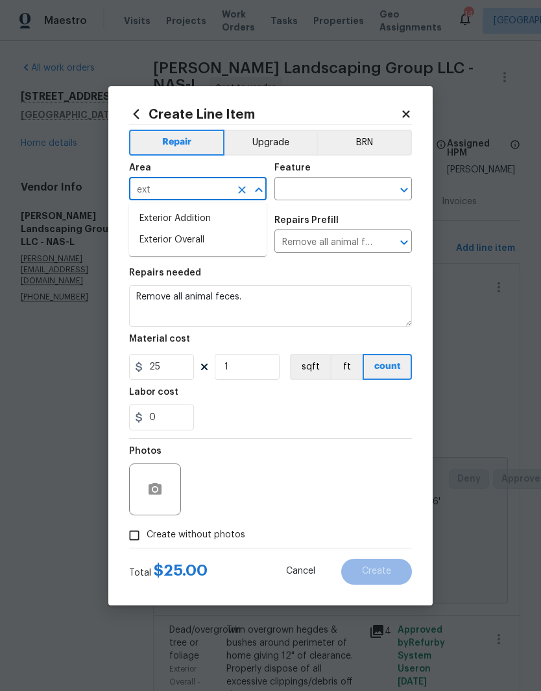
click at [204, 243] on li "Exterior Overall" at bounding box center [198, 240] width 138 height 21
type input "Exterior Overall"
click at [354, 189] on input "text" at bounding box center [324, 190] width 101 height 20
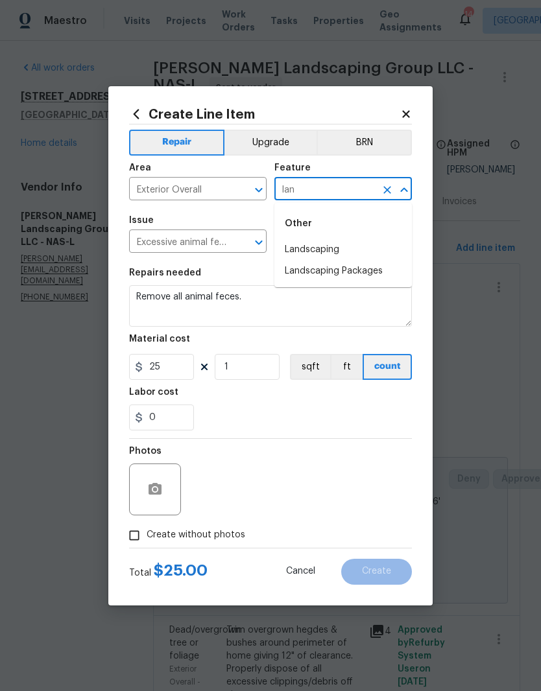
click at [331, 248] on li "Landscaping" at bounding box center [343, 249] width 138 height 21
type input "Landscaping"
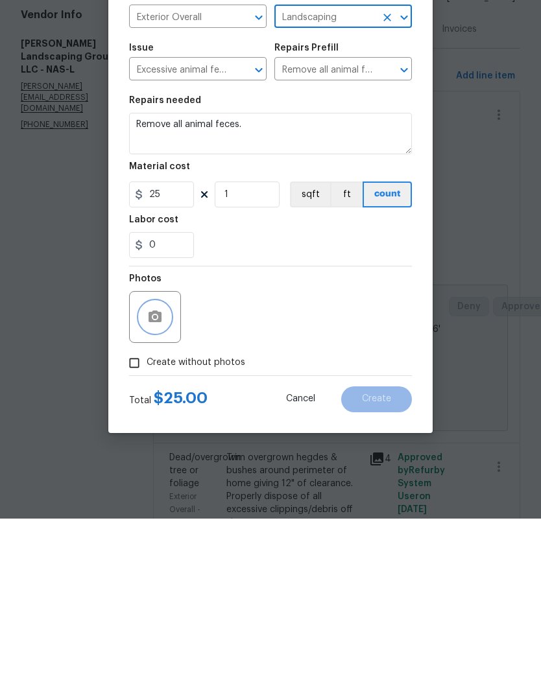
click at [158, 483] on icon "button" at bounding box center [155, 489] width 13 height 12
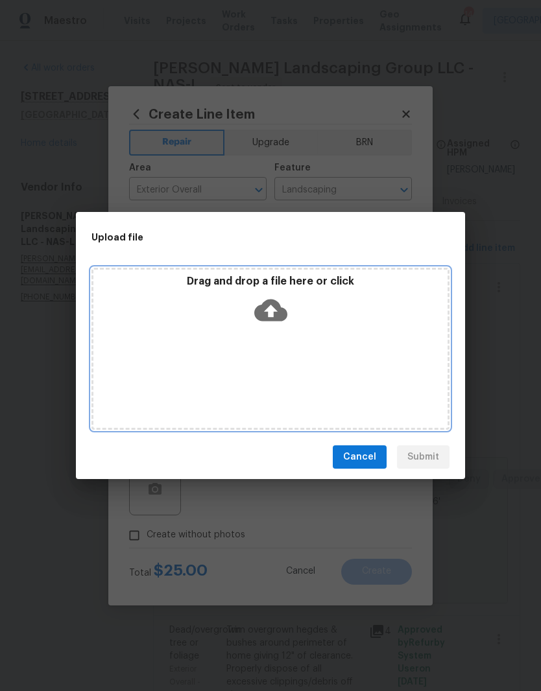
click at [335, 334] on div "Drag and drop a file here or click" at bounding box center [270, 349] width 358 height 162
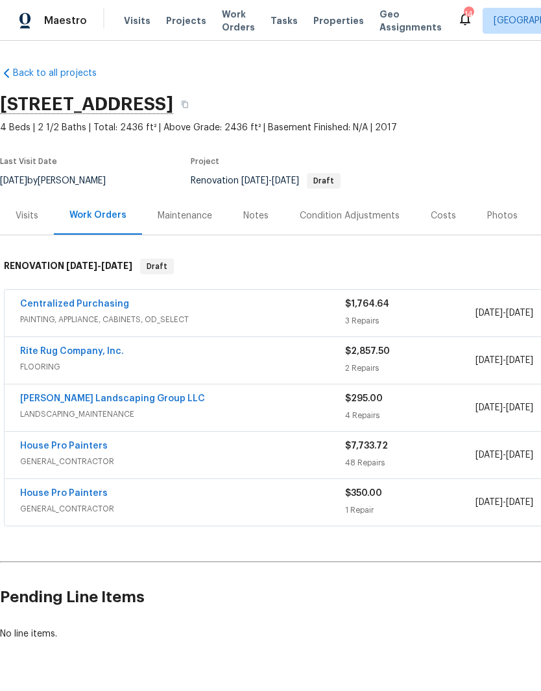
click at [262, 210] on div "Notes" at bounding box center [255, 216] width 25 height 13
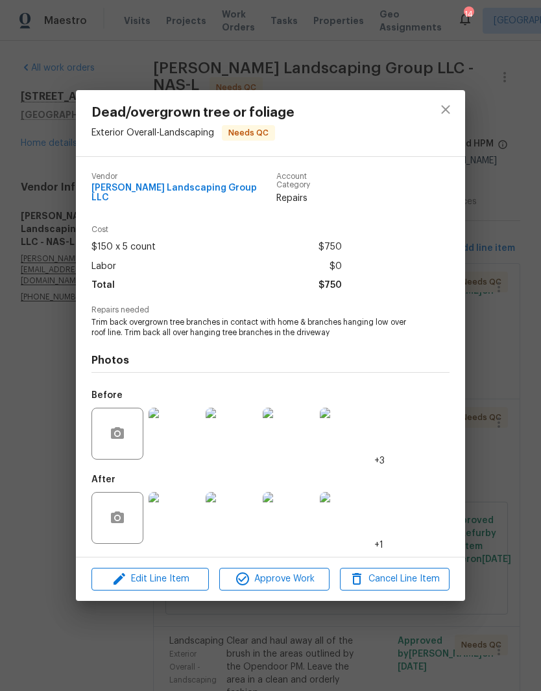
click at [186, 520] on img at bounding box center [175, 518] width 52 height 52
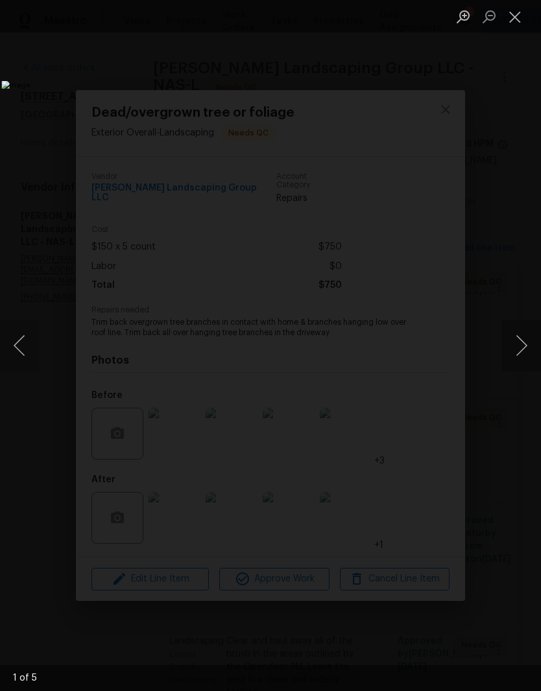
click at [525, 343] on button "Next image" at bounding box center [521, 346] width 39 height 52
click at [522, 348] on button "Next image" at bounding box center [521, 346] width 39 height 52
click at [519, 346] on button "Next image" at bounding box center [521, 346] width 39 height 52
click at [519, 350] on button "Next image" at bounding box center [521, 346] width 39 height 52
click at [521, 25] on button "Close lightbox" at bounding box center [515, 16] width 26 height 23
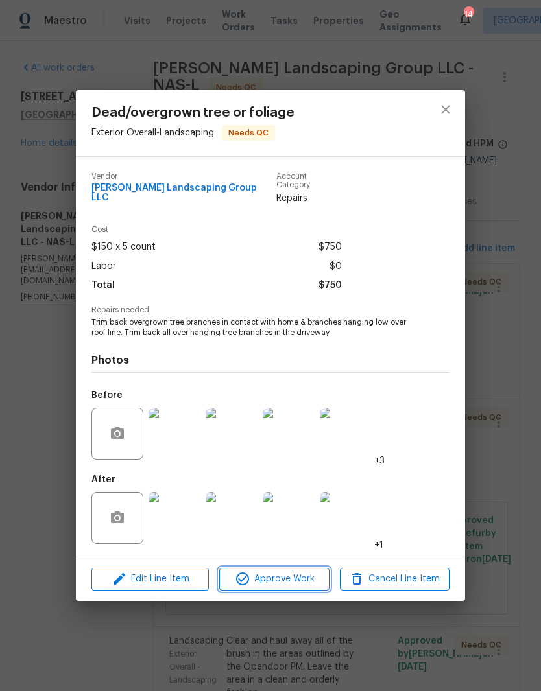
click at [293, 577] on span "Approve Work" at bounding box center [274, 579] width 102 height 16
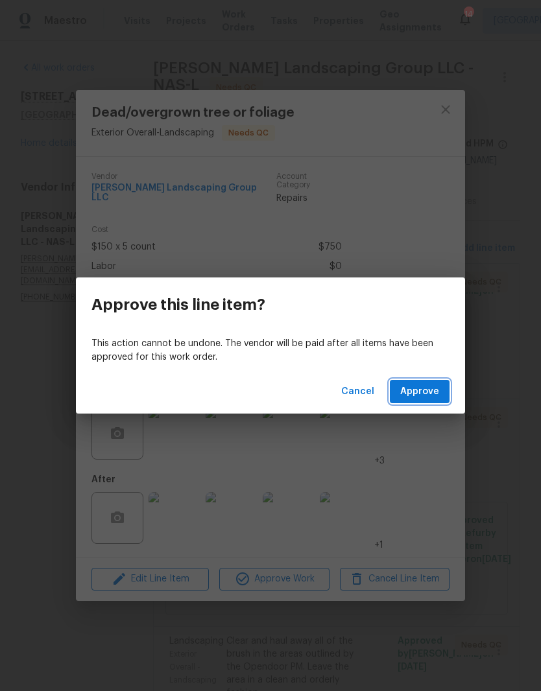
click at [426, 392] on span "Approve" at bounding box center [419, 392] width 39 height 16
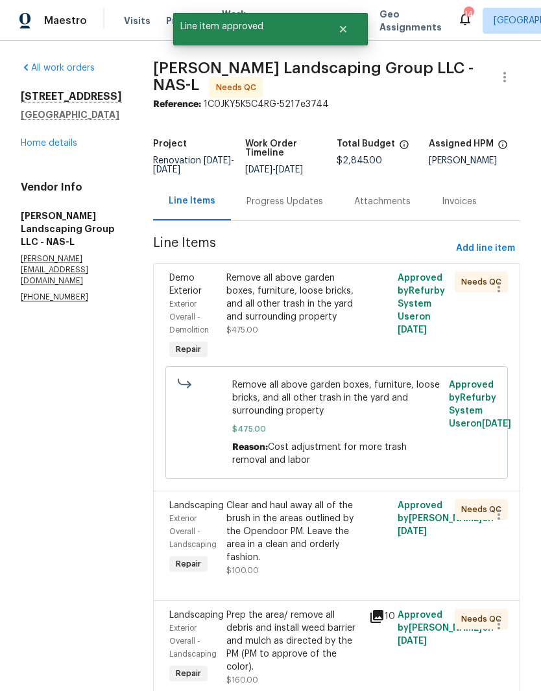
click at [350, 305] on div "Remove all above garden boxes, furniture, loose bricks, and all other trash in …" at bounding box center [293, 298] width 135 height 52
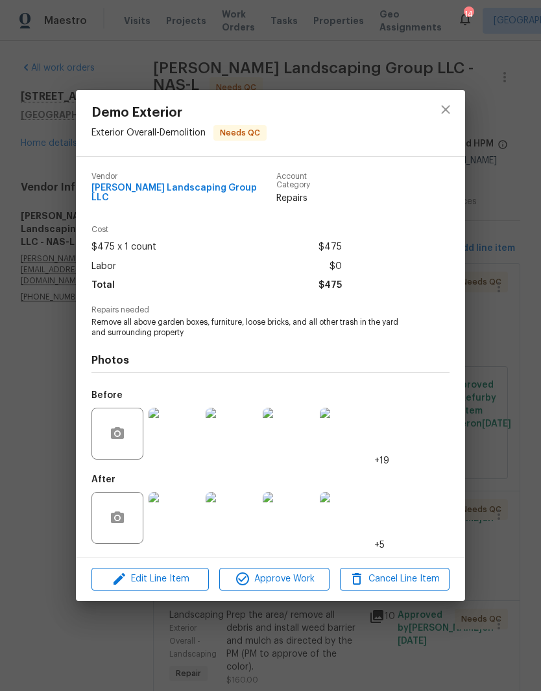
click at [187, 522] on img at bounding box center [175, 518] width 52 height 52
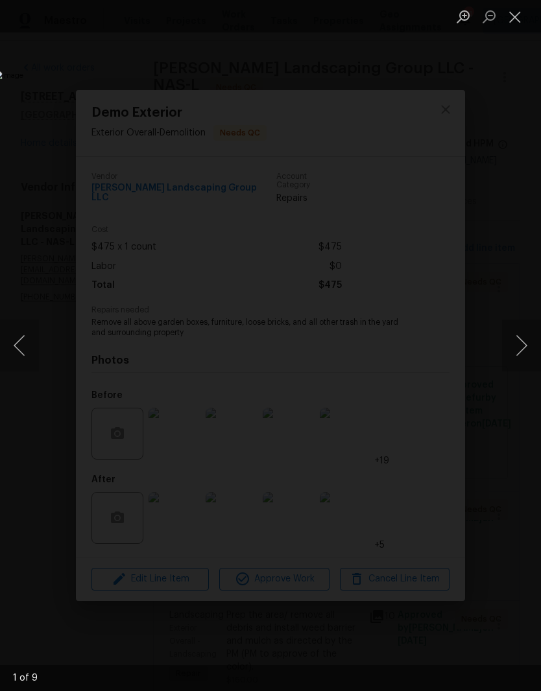
click at [524, 352] on button "Next image" at bounding box center [521, 346] width 39 height 52
click at [523, 352] on button "Next image" at bounding box center [521, 346] width 39 height 52
click at [522, 346] on button "Next image" at bounding box center [521, 346] width 39 height 52
click at [518, 352] on button "Next image" at bounding box center [521, 346] width 39 height 52
click at [525, 20] on button "Close lightbox" at bounding box center [515, 16] width 26 height 23
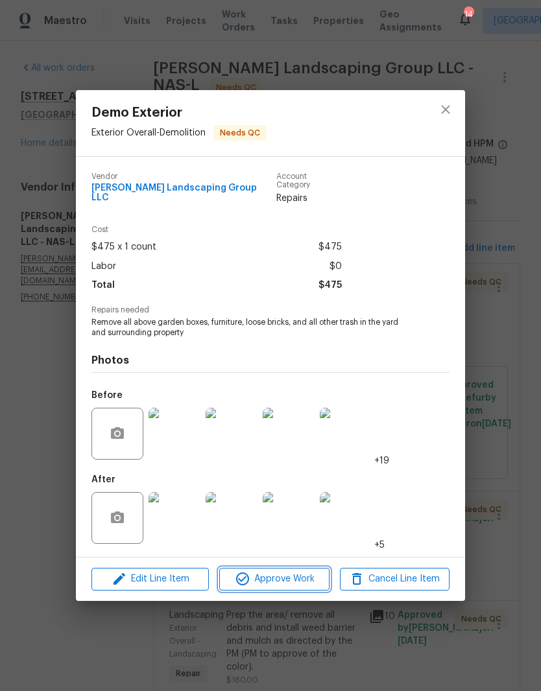
click at [306, 576] on span "Approve Work" at bounding box center [274, 579] width 102 height 16
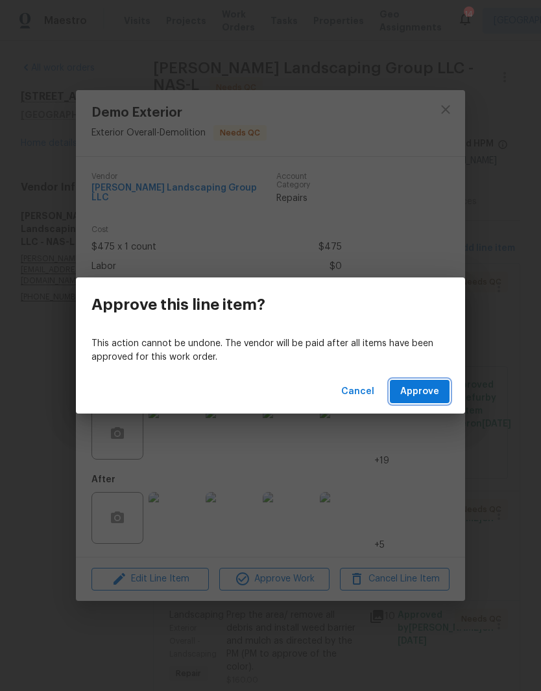
click at [427, 393] on span "Approve" at bounding box center [419, 392] width 39 height 16
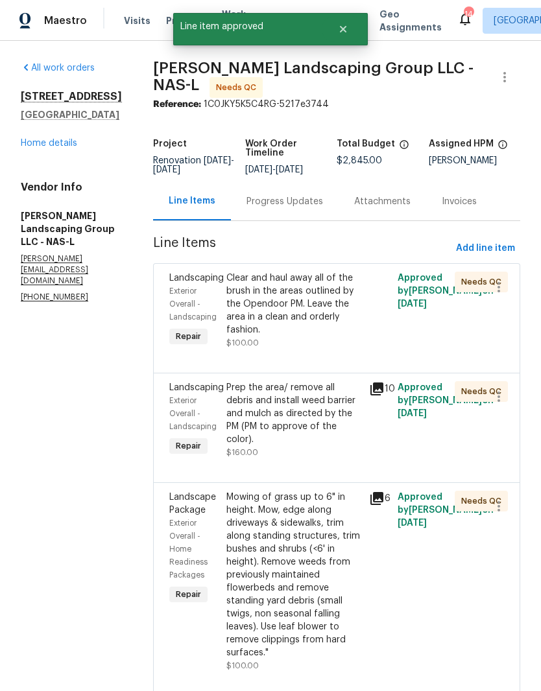
click at [349, 295] on div "Clear and haul away all of the brush in the areas outlined by the Opendoor PM. …" at bounding box center [293, 304] width 135 height 65
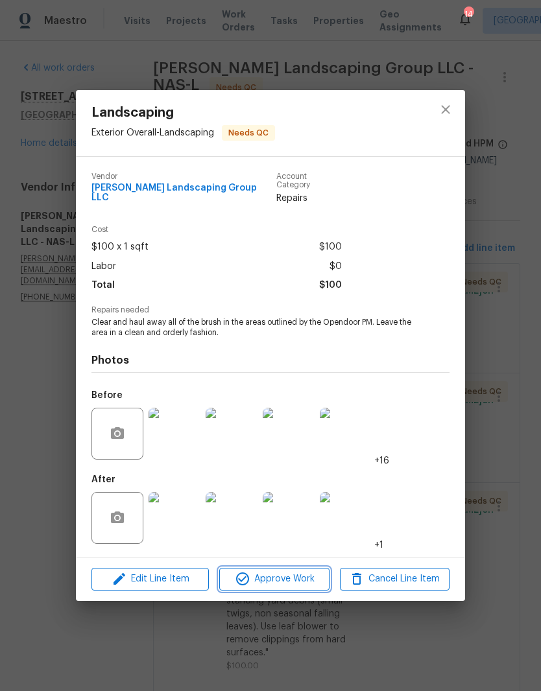
click at [296, 575] on span "Approve Work" at bounding box center [274, 579] width 102 height 16
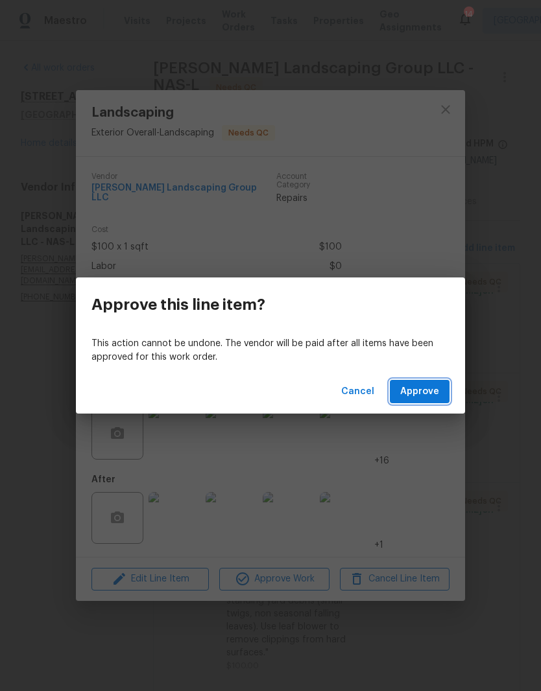
click at [432, 393] on span "Approve" at bounding box center [419, 392] width 39 height 16
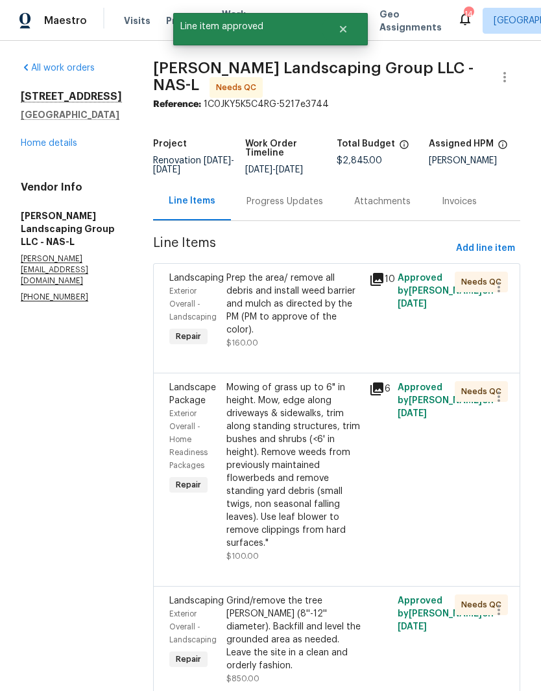
click at [340, 299] on div "Prep the area/ remove all debris and install weed barrier and mulch as directed…" at bounding box center [293, 304] width 135 height 65
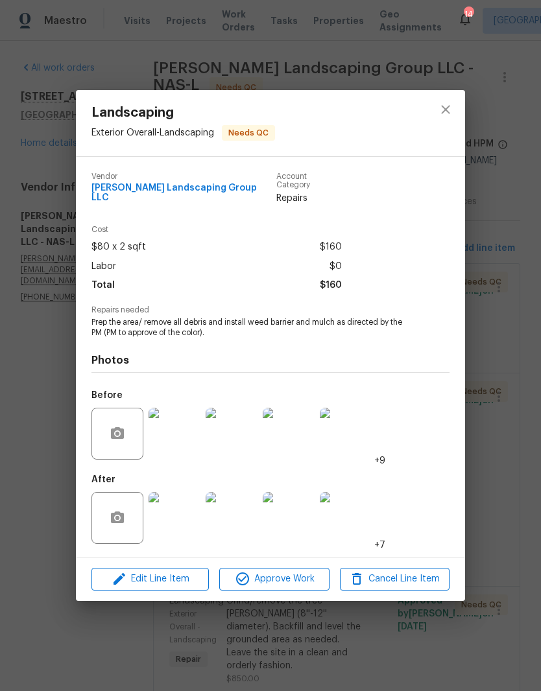
click at [188, 518] on img at bounding box center [175, 518] width 52 height 52
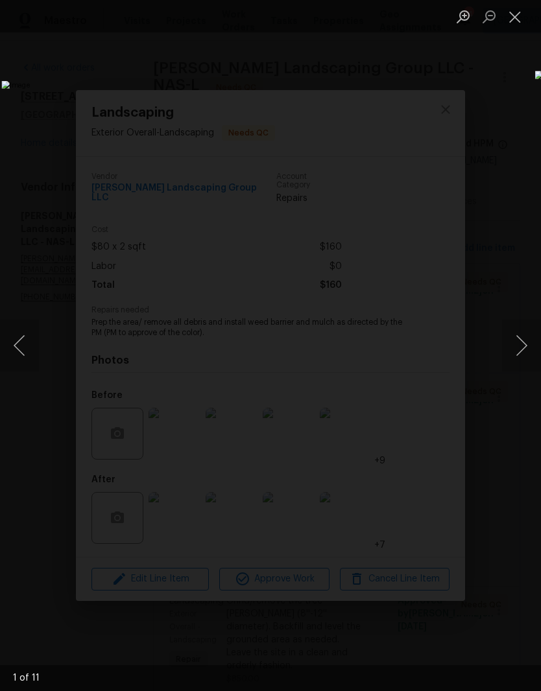
click at [525, 350] on button "Next image" at bounding box center [521, 346] width 39 height 52
click at [520, 361] on button "Next image" at bounding box center [521, 346] width 39 height 52
click at [513, 357] on button "Next image" at bounding box center [521, 346] width 39 height 52
click at [514, 27] on button "Close lightbox" at bounding box center [515, 16] width 26 height 23
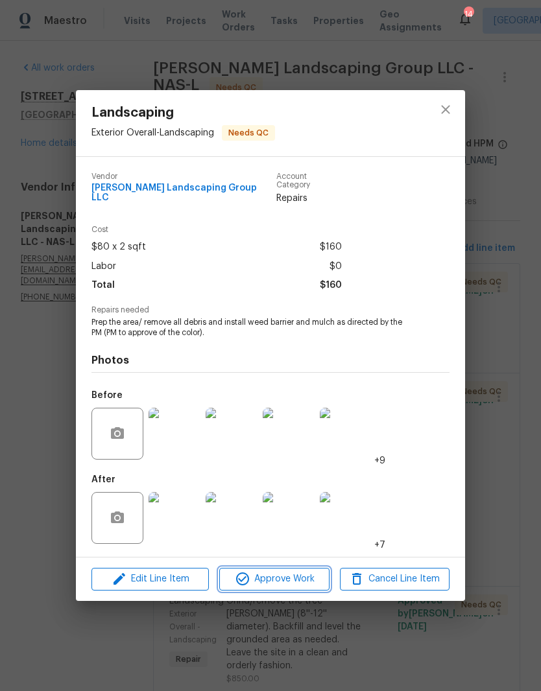
click at [302, 576] on span "Approve Work" at bounding box center [274, 579] width 102 height 16
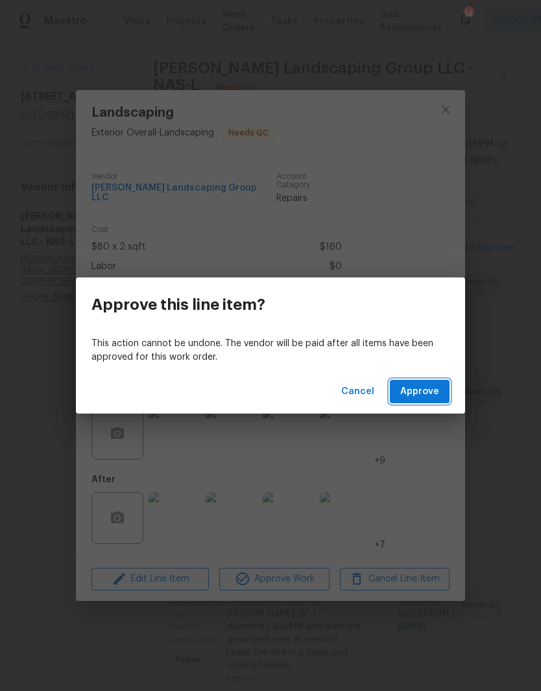
click at [433, 388] on span "Approve" at bounding box center [419, 392] width 39 height 16
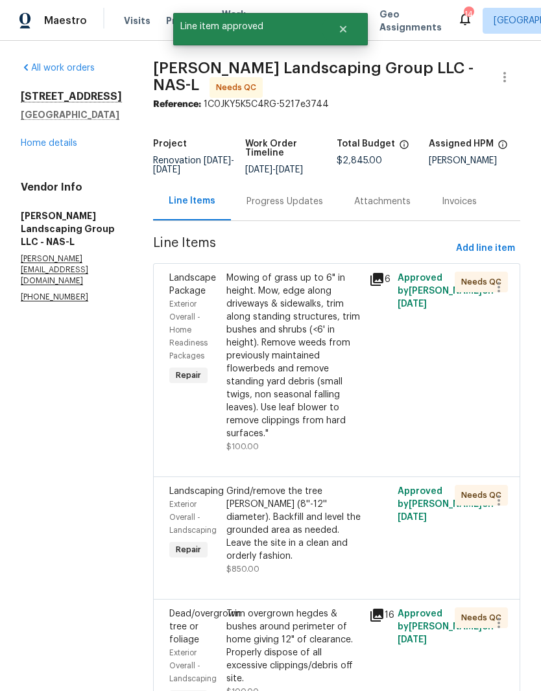
click at [350, 307] on div "Mowing of grass up to 6" in height. Mow, edge along driveways & sidewalks, trim…" at bounding box center [293, 356] width 135 height 169
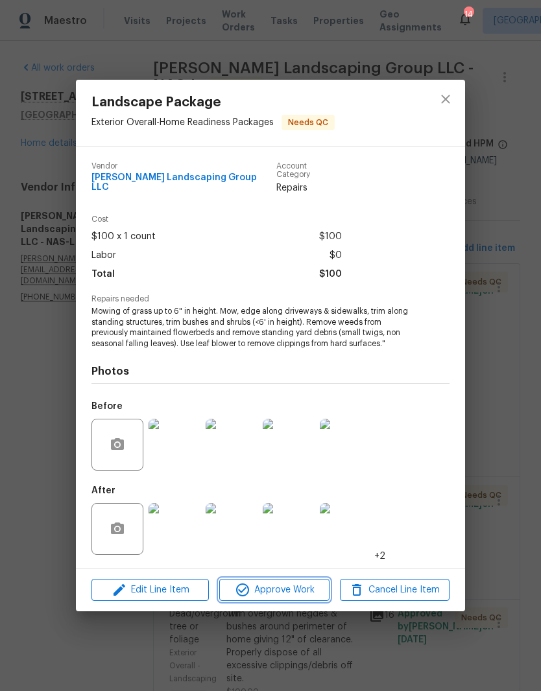
click at [289, 590] on span "Approve Work" at bounding box center [274, 591] width 102 height 16
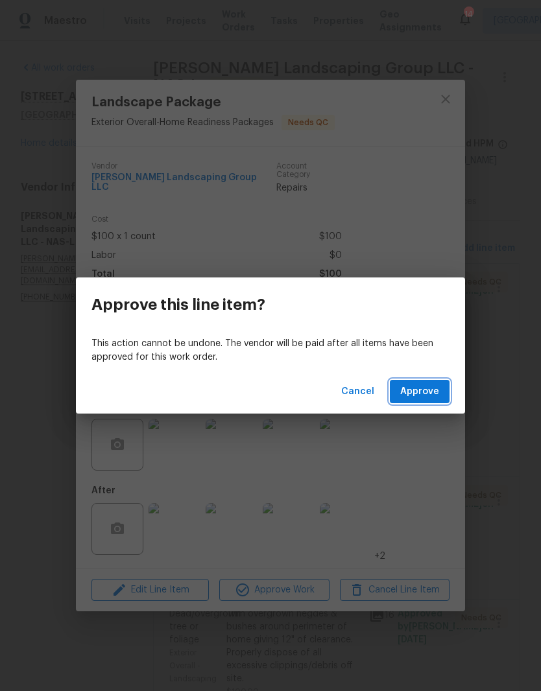
click at [432, 391] on span "Approve" at bounding box center [419, 392] width 39 height 16
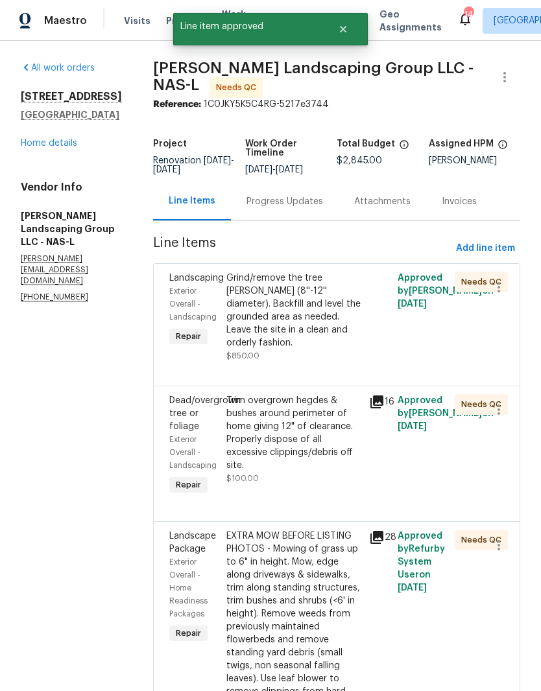
click at [342, 300] on div "Grind/remove the tree [PERSON_NAME] (8''-12'' diameter). Backfill and level the…" at bounding box center [293, 311] width 135 height 78
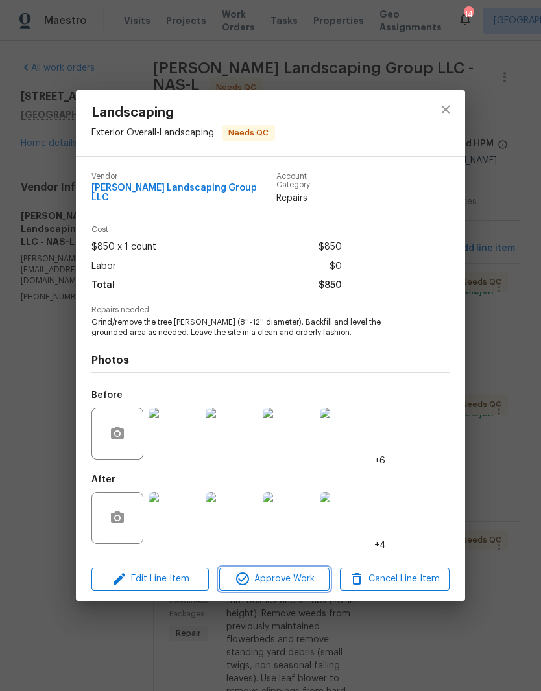
click at [295, 579] on span "Approve Work" at bounding box center [274, 579] width 102 height 16
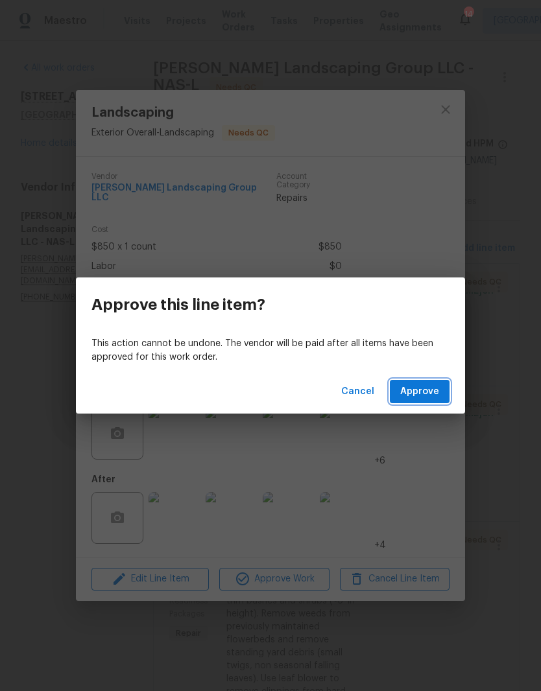
click at [429, 392] on span "Approve" at bounding box center [419, 392] width 39 height 16
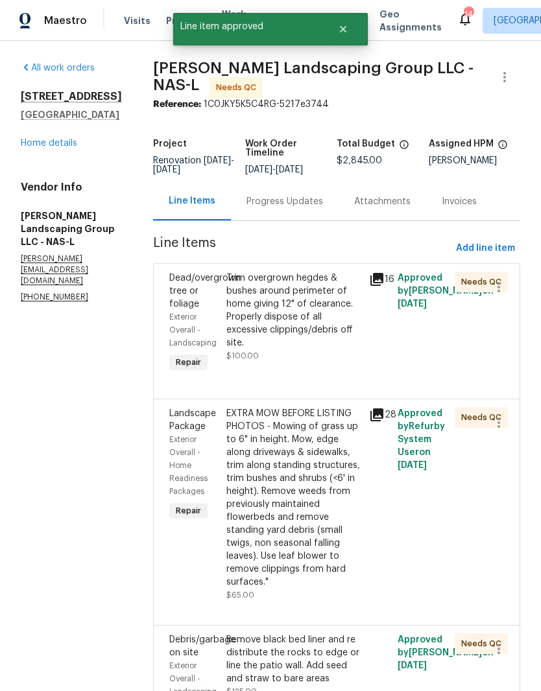
click at [345, 303] on div "Trim overgrown hegdes & bushes around perimeter of home giving 12" of clearance…" at bounding box center [293, 311] width 135 height 78
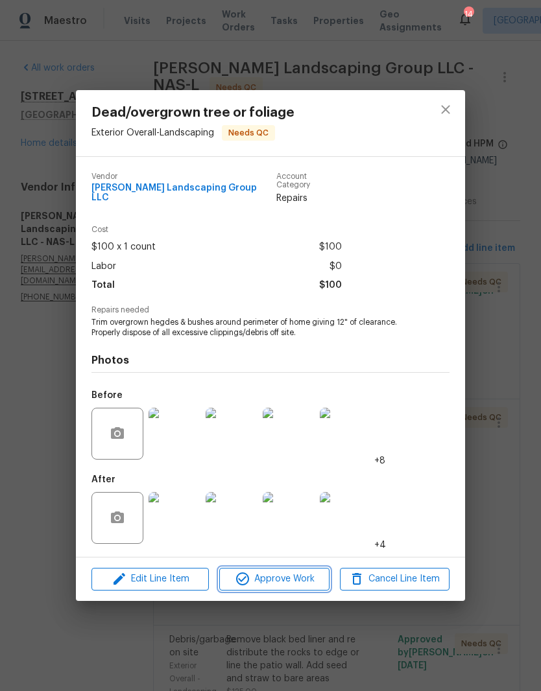
click at [299, 577] on span "Approve Work" at bounding box center [274, 579] width 102 height 16
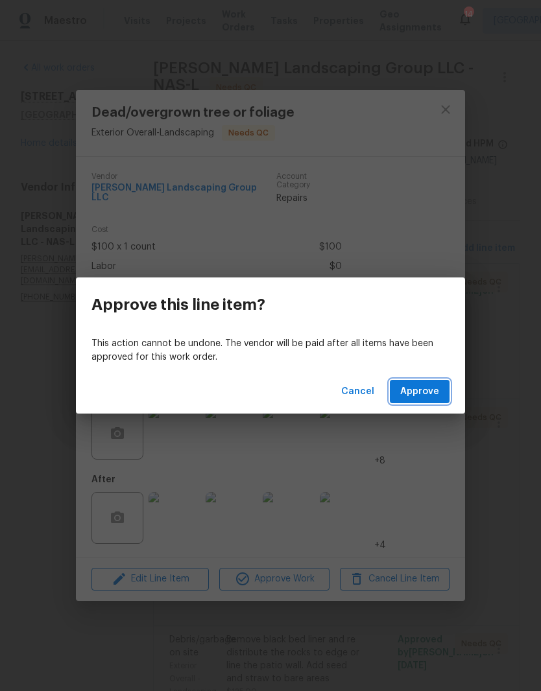
click at [432, 391] on span "Approve" at bounding box center [419, 392] width 39 height 16
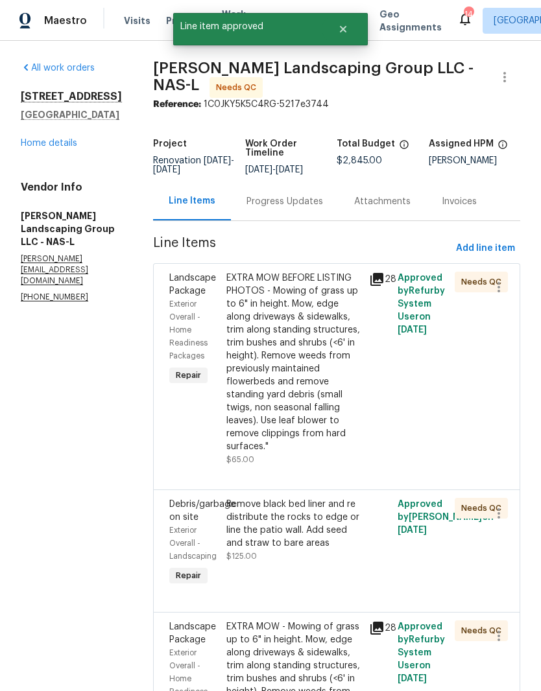
click at [339, 303] on div "EXTRA MOW BEFORE LISTING PHOTOS - Mowing of grass up to 6" in height. Mow, edge…" at bounding box center [293, 363] width 135 height 182
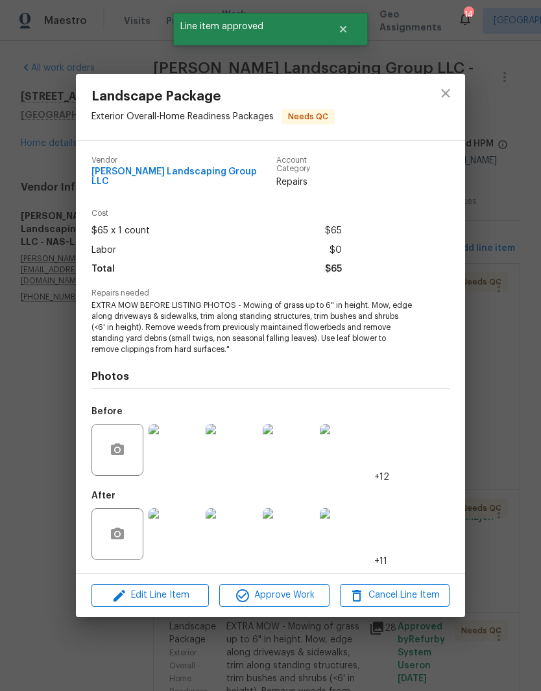
click at [187, 532] on img at bounding box center [175, 535] width 52 height 52
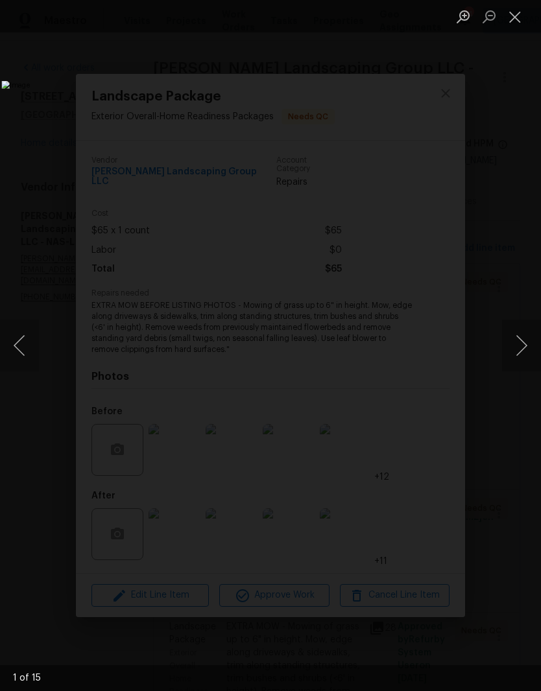
click at [525, 346] on button "Next image" at bounding box center [521, 346] width 39 height 52
click at [524, 347] on button "Next image" at bounding box center [521, 346] width 39 height 52
click at [517, 343] on button "Next image" at bounding box center [521, 346] width 39 height 52
click at [523, 348] on button "Next image" at bounding box center [521, 346] width 39 height 52
click at [520, 341] on button "Next image" at bounding box center [521, 346] width 39 height 52
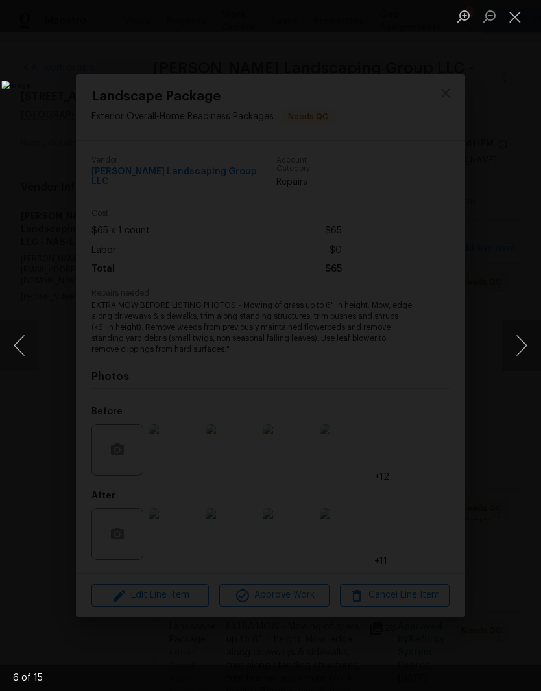
click at [521, 25] on button "Close lightbox" at bounding box center [515, 16] width 26 height 23
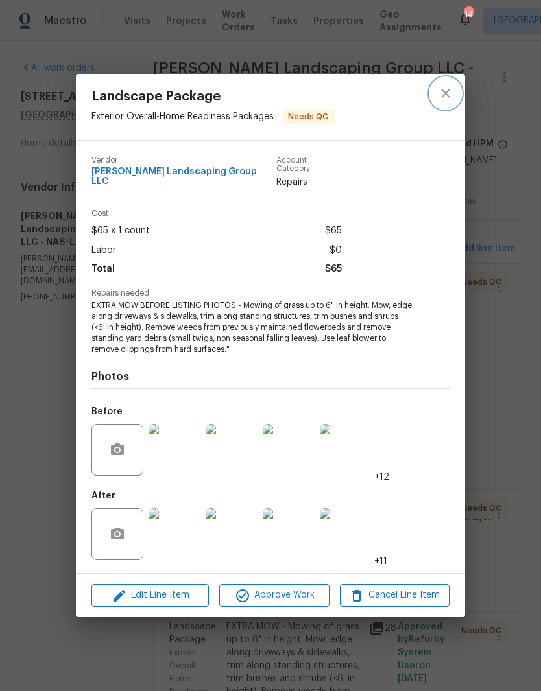
click at [446, 97] on icon "close" at bounding box center [445, 94] width 8 height 8
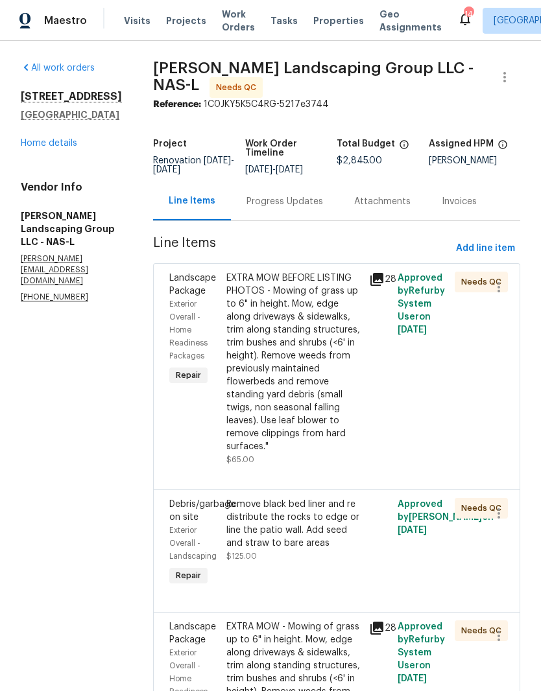
click at [348, 533] on div "Remove black bed liner and re distribute the rocks to edge or line the patio wa…" at bounding box center [293, 524] width 135 height 52
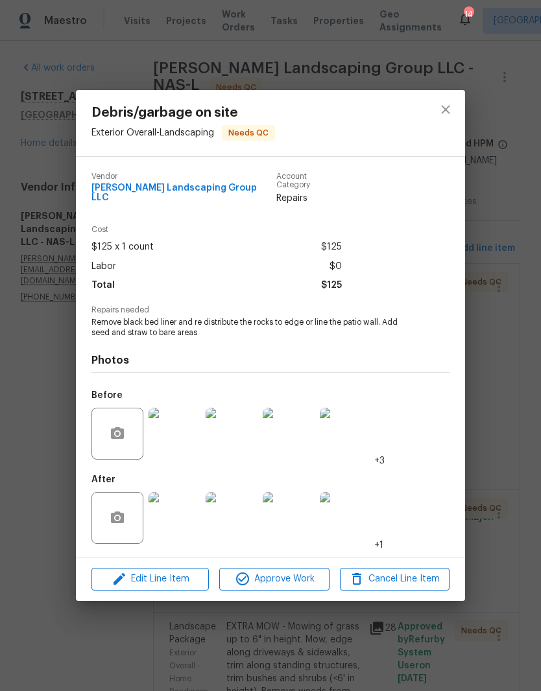
click at [189, 525] on img at bounding box center [175, 518] width 52 height 52
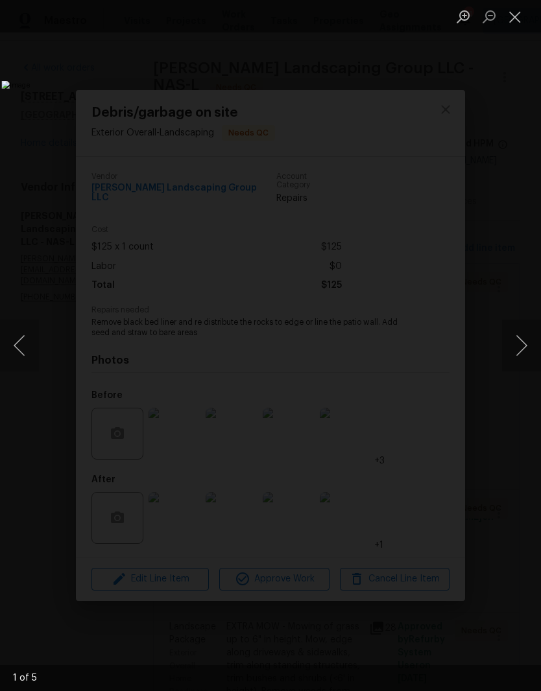
click at [525, 346] on button "Next image" at bounding box center [521, 346] width 39 height 52
click at [518, 356] on button "Next image" at bounding box center [521, 346] width 39 height 52
click at [523, 23] on button "Close lightbox" at bounding box center [515, 16] width 26 height 23
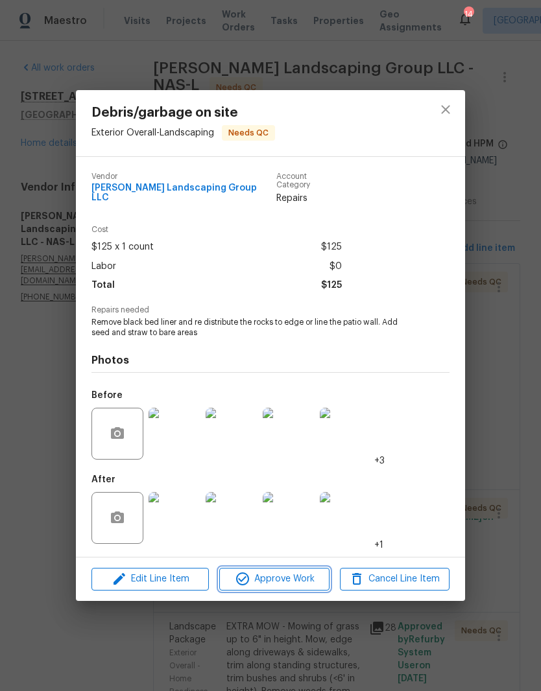
click at [305, 578] on span "Approve Work" at bounding box center [274, 579] width 102 height 16
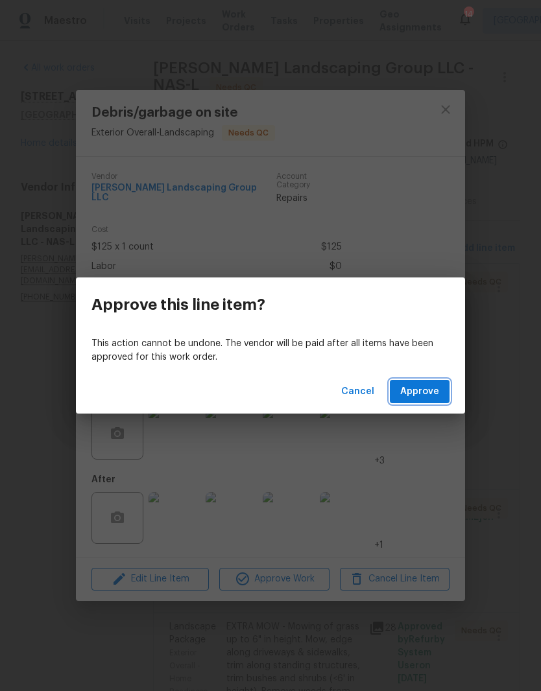
click at [429, 393] on span "Approve" at bounding box center [419, 392] width 39 height 16
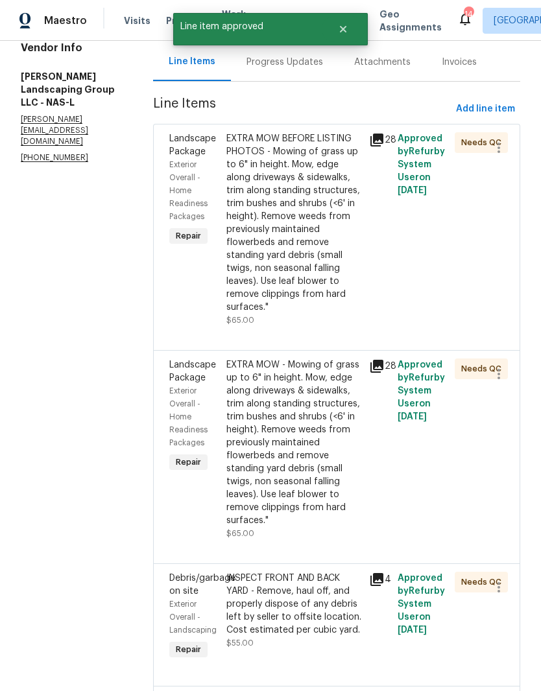
scroll to position [154, 0]
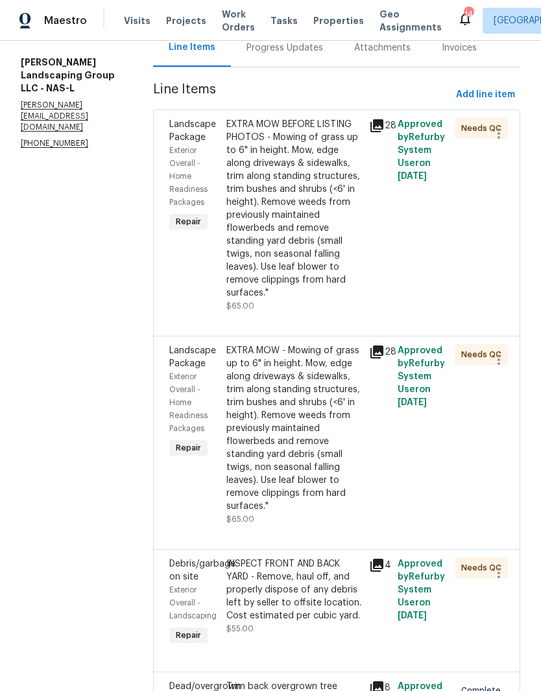
click at [354, 387] on div "EXTRA MOW - Mowing of grass up to 6" in height. Mow, edge along driveways & sid…" at bounding box center [293, 428] width 135 height 169
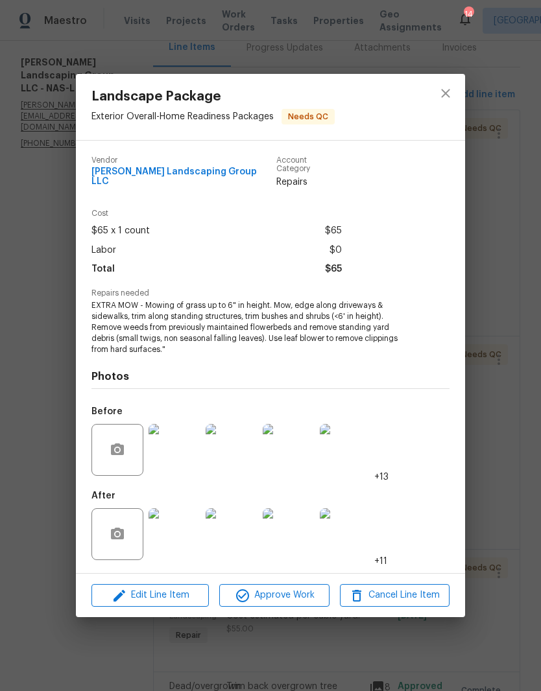
click at [186, 533] on img at bounding box center [175, 535] width 52 height 52
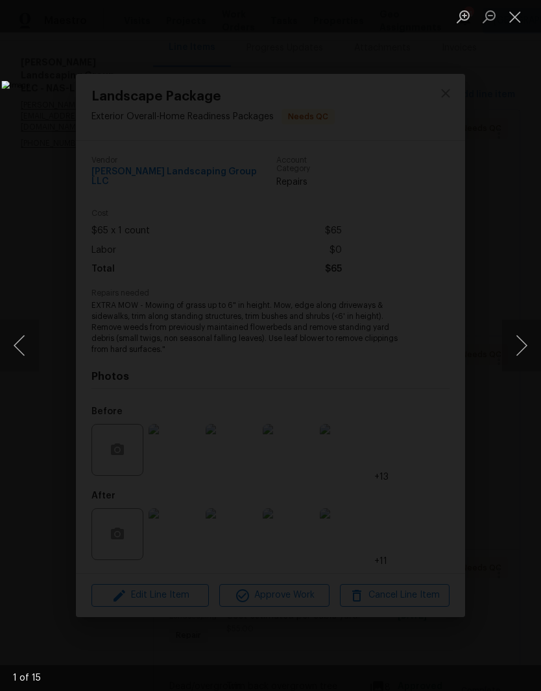
click at [524, 346] on button "Next image" at bounding box center [521, 346] width 39 height 52
click at [522, 354] on button "Next image" at bounding box center [521, 346] width 39 height 52
click at [521, 340] on button "Next image" at bounding box center [521, 346] width 39 height 52
click at [518, 352] on button "Next image" at bounding box center [521, 346] width 39 height 52
click at [517, 27] on button "Close lightbox" at bounding box center [515, 16] width 26 height 23
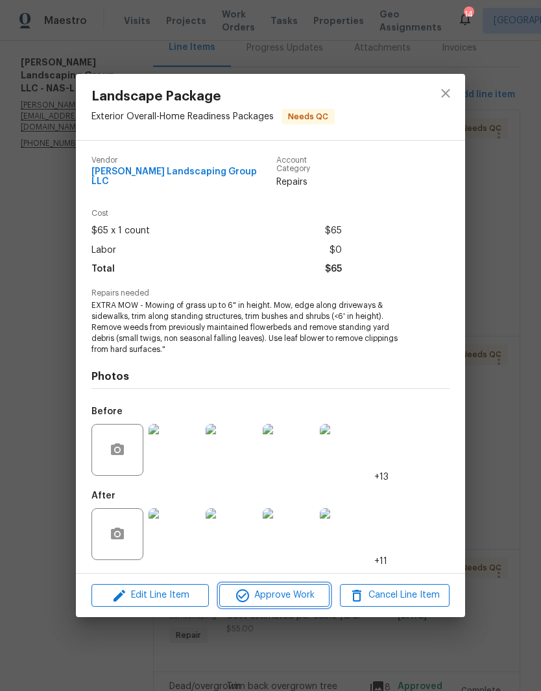
click at [309, 594] on span "Approve Work" at bounding box center [274, 596] width 102 height 16
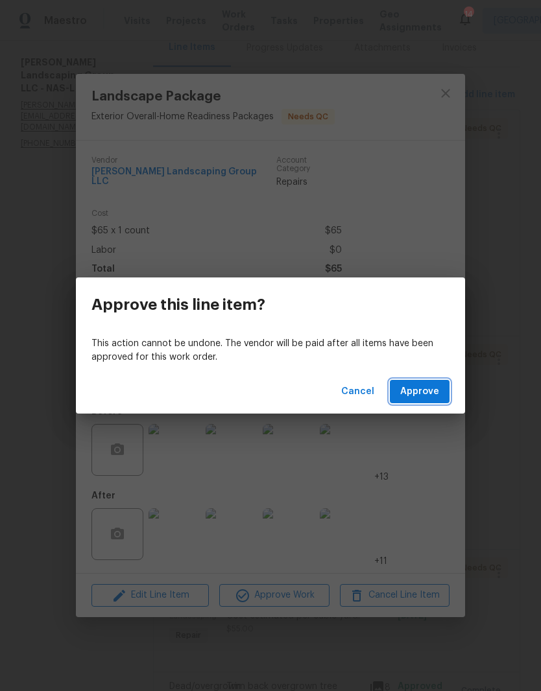
click at [433, 389] on span "Approve" at bounding box center [419, 392] width 39 height 16
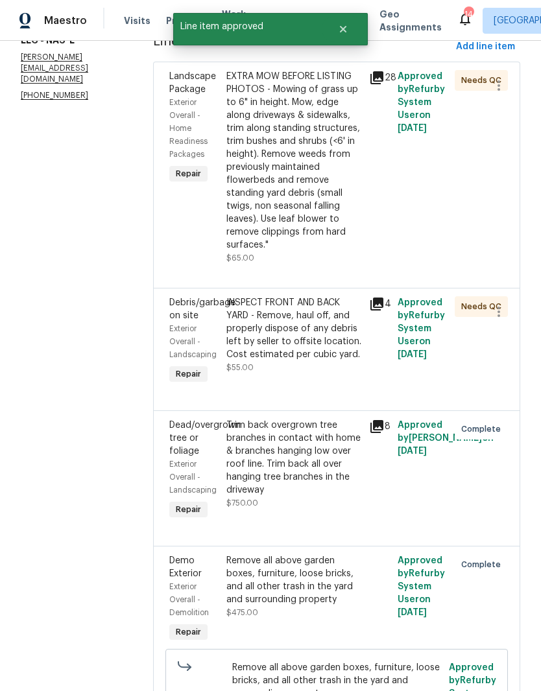
scroll to position [208, 0]
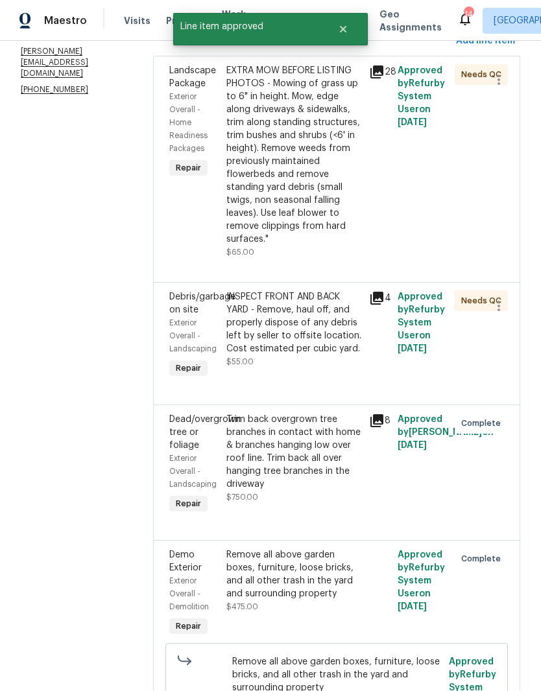
click at [360, 333] on div "INSPECT FRONT AND BACK YARD - Remove, haul off, and properly dispose of any deb…" at bounding box center [293, 323] width 135 height 65
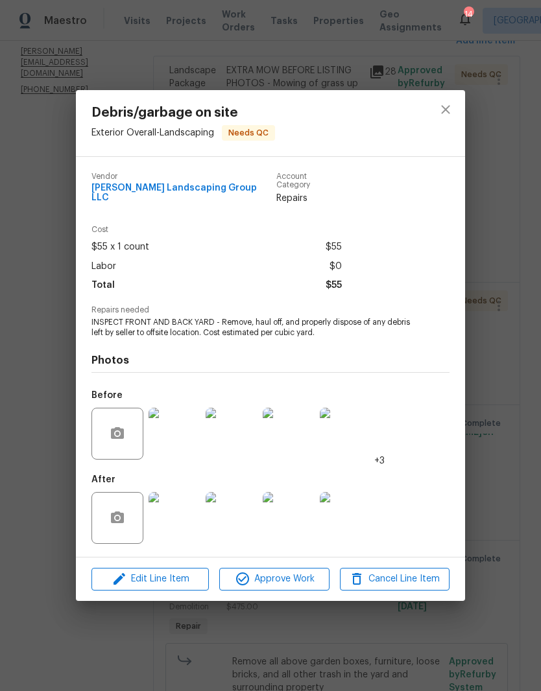
click at [187, 516] on img at bounding box center [175, 518] width 52 height 52
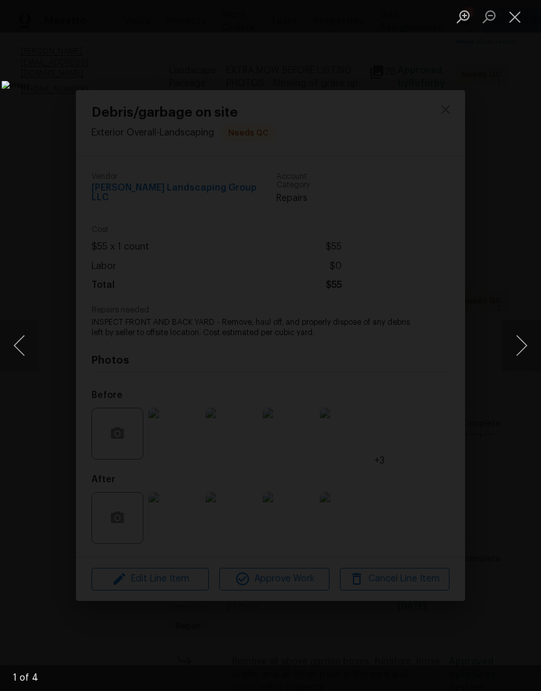
click at [527, 349] on button "Next image" at bounding box center [521, 346] width 39 height 52
click at [518, 352] on button "Next image" at bounding box center [521, 346] width 39 height 52
click at [514, 355] on button "Next image" at bounding box center [521, 346] width 39 height 52
click at [516, 359] on button "Next image" at bounding box center [521, 346] width 39 height 52
click at [523, 21] on button "Close lightbox" at bounding box center [515, 16] width 26 height 23
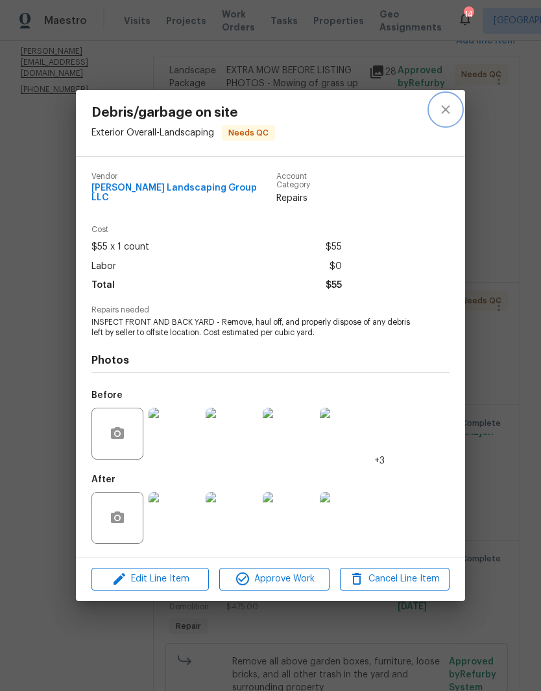
click at [452, 117] on icon "close" at bounding box center [446, 110] width 16 height 16
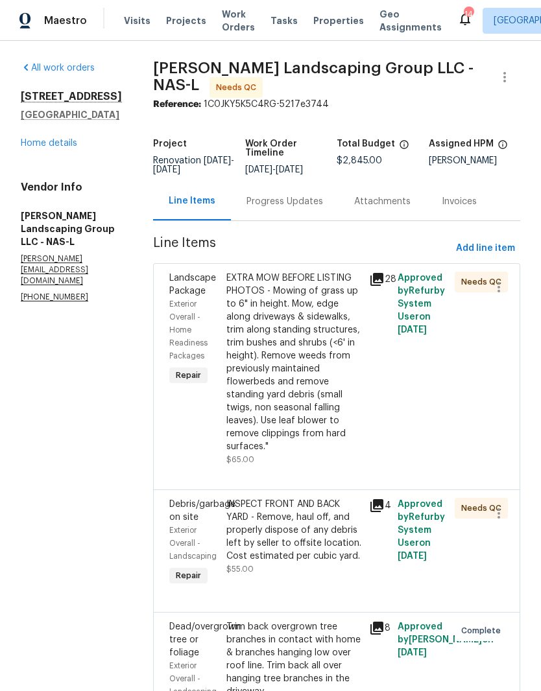
scroll to position [0, 0]
click at [63, 145] on link "Home details" at bounding box center [49, 143] width 56 height 9
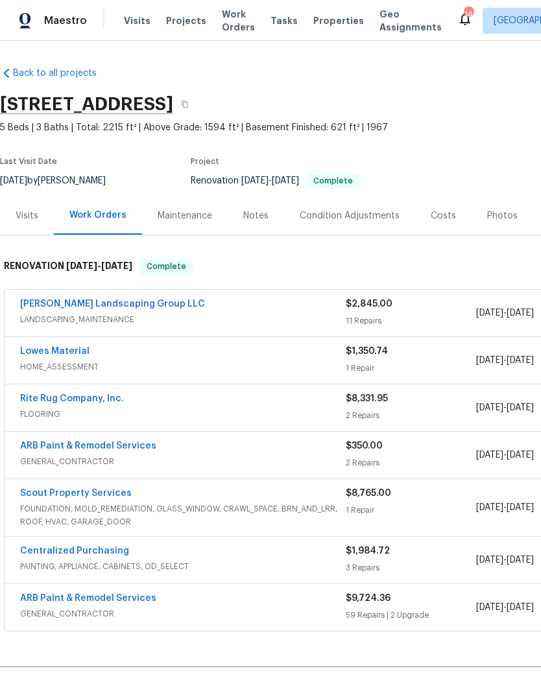
click at [138, 304] on link "[PERSON_NAME] Landscaping Group LLC" at bounding box center [112, 304] width 185 height 9
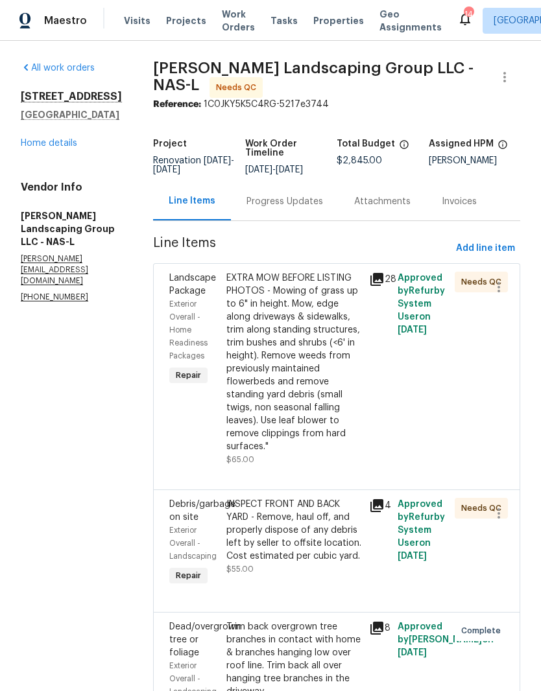
click at [350, 293] on div "EXTRA MOW BEFORE LISTING PHOTOS - Mowing of grass up to 6" in height. Mow, edge…" at bounding box center [293, 363] width 135 height 182
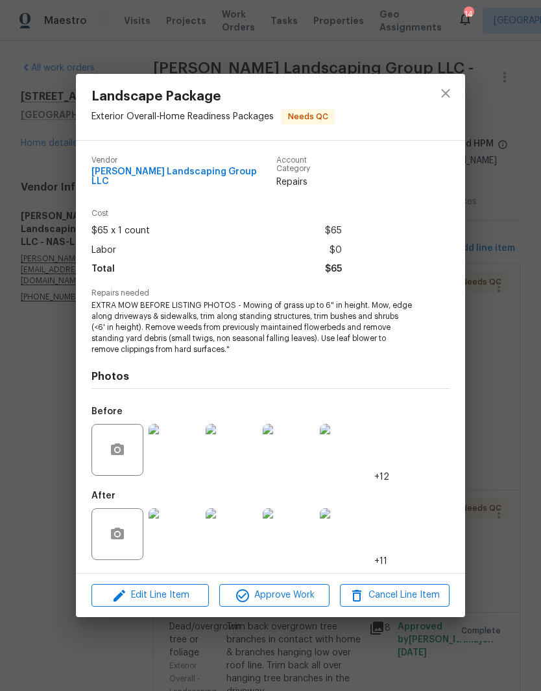
click at [187, 526] on img at bounding box center [175, 535] width 52 height 52
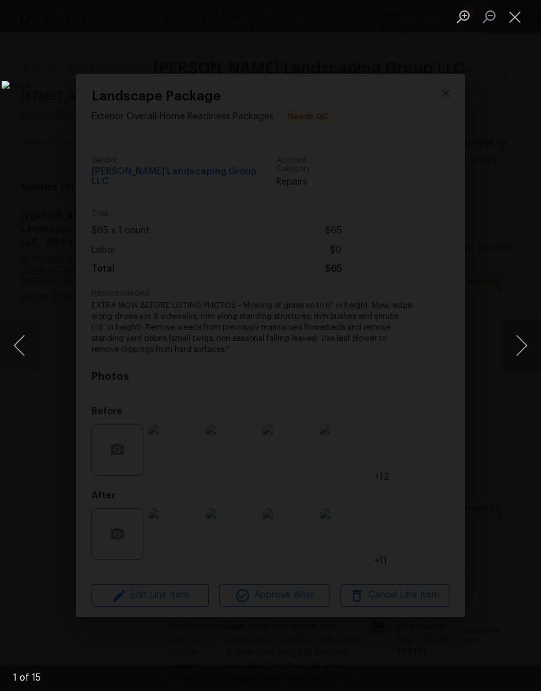
click at [520, 339] on button "Next image" at bounding box center [521, 346] width 39 height 52
click at [516, 341] on button "Next image" at bounding box center [521, 346] width 39 height 52
click at [518, 339] on button "Next image" at bounding box center [521, 346] width 39 height 52
click at [522, 344] on button "Next image" at bounding box center [521, 346] width 39 height 52
click at [524, 341] on button "Next image" at bounding box center [521, 346] width 39 height 52
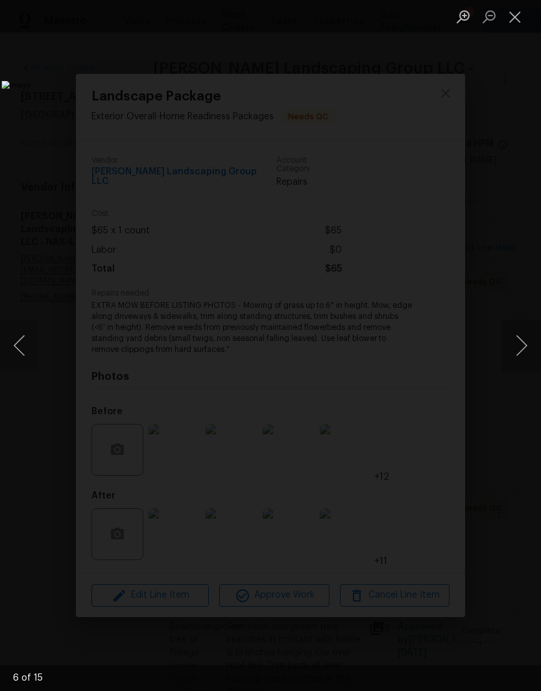
click at [526, 343] on button "Next image" at bounding box center [521, 346] width 39 height 52
click at [518, 341] on button "Next image" at bounding box center [521, 346] width 39 height 52
click at [520, 348] on button "Next image" at bounding box center [521, 346] width 39 height 52
click at [521, 349] on button "Next image" at bounding box center [521, 346] width 39 height 52
click at [520, 349] on button "Next image" at bounding box center [521, 346] width 39 height 52
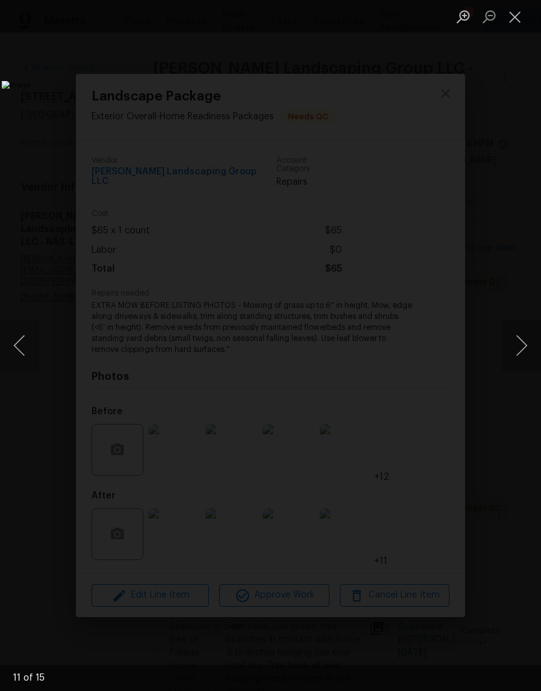
click at [525, 342] on button "Next image" at bounding box center [521, 346] width 39 height 52
click at [525, 346] on button "Next image" at bounding box center [521, 346] width 39 height 52
click at [520, 344] on button "Next image" at bounding box center [521, 346] width 39 height 52
click at [526, 355] on button "Next image" at bounding box center [521, 346] width 39 height 52
click at [520, 19] on button "Close lightbox" at bounding box center [515, 16] width 26 height 23
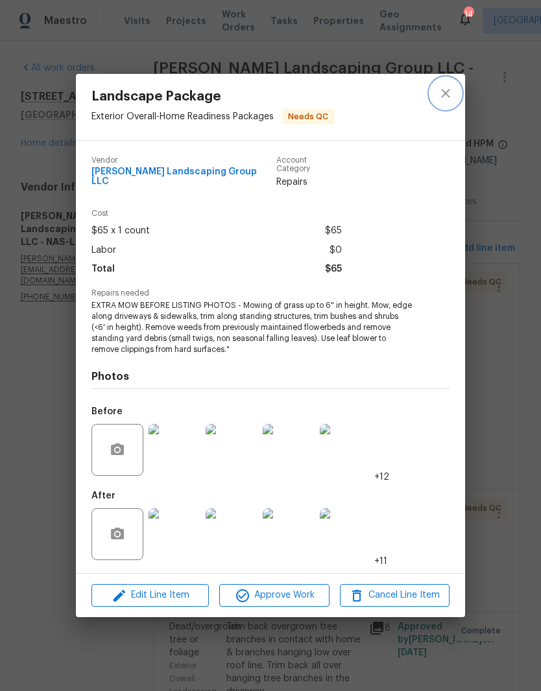
click at [451, 97] on icon "close" at bounding box center [446, 94] width 16 height 16
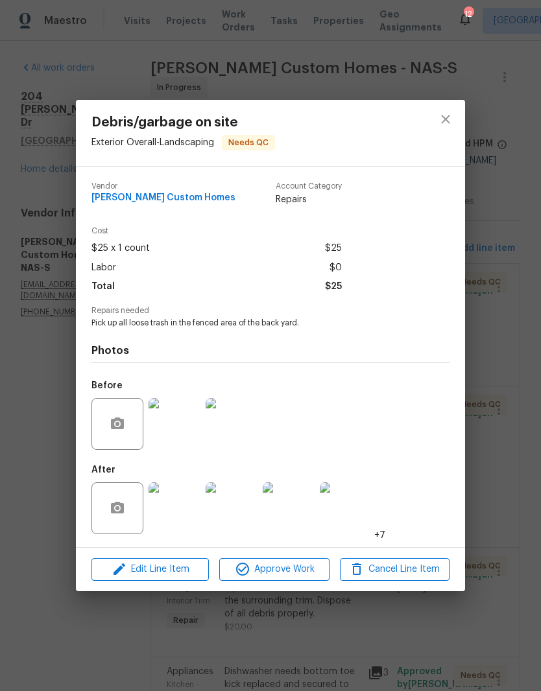
click at [183, 515] on img at bounding box center [175, 509] width 52 height 52
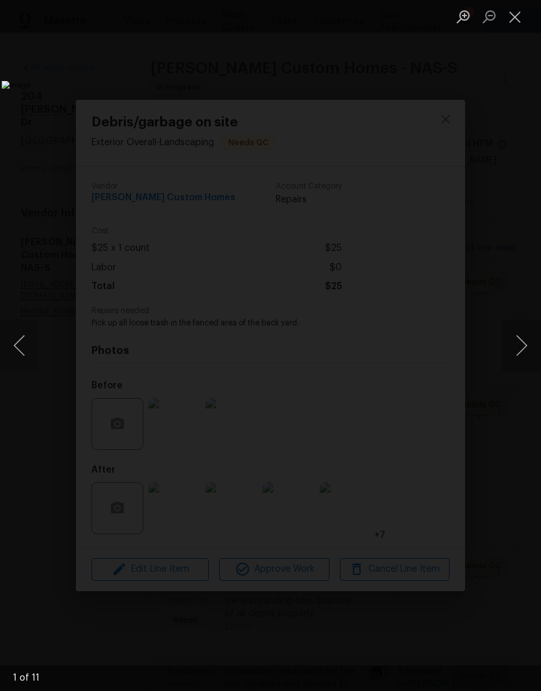
click at [522, 344] on button "Next image" at bounding box center [521, 346] width 39 height 52
click at [520, 348] on button "Next image" at bounding box center [521, 346] width 39 height 52
click at [520, 355] on button "Next image" at bounding box center [521, 346] width 39 height 52
click at [522, 25] on button "Close lightbox" at bounding box center [515, 16] width 26 height 23
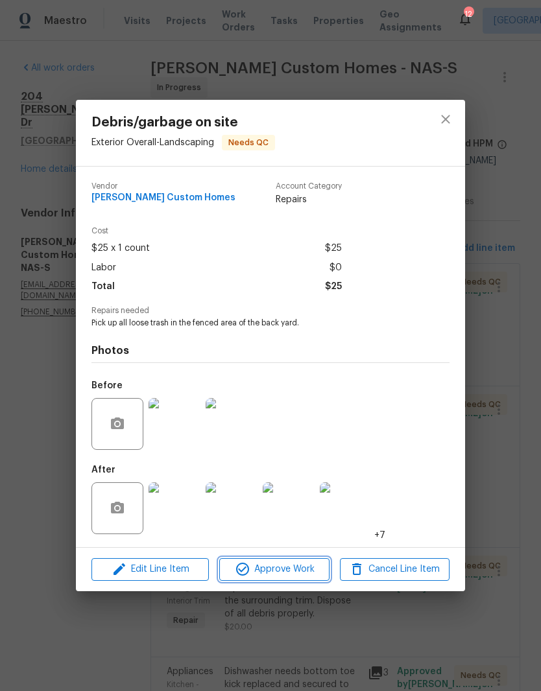
click at [293, 573] on span "Approve Work" at bounding box center [274, 570] width 102 height 16
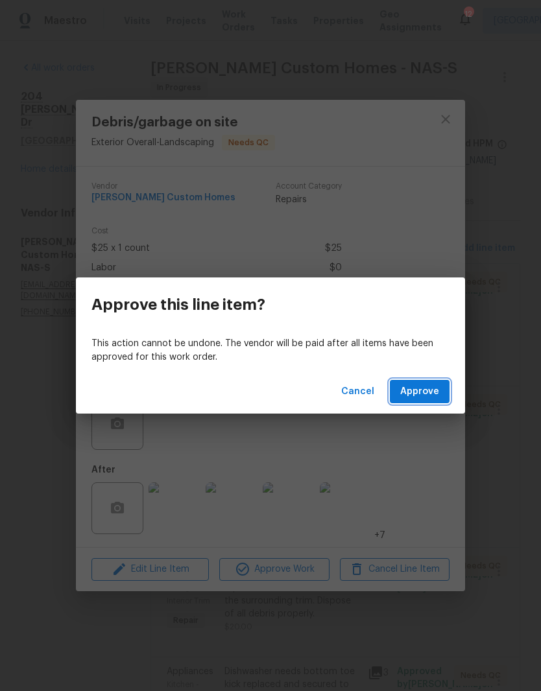
click at [420, 395] on span "Approve" at bounding box center [419, 392] width 39 height 16
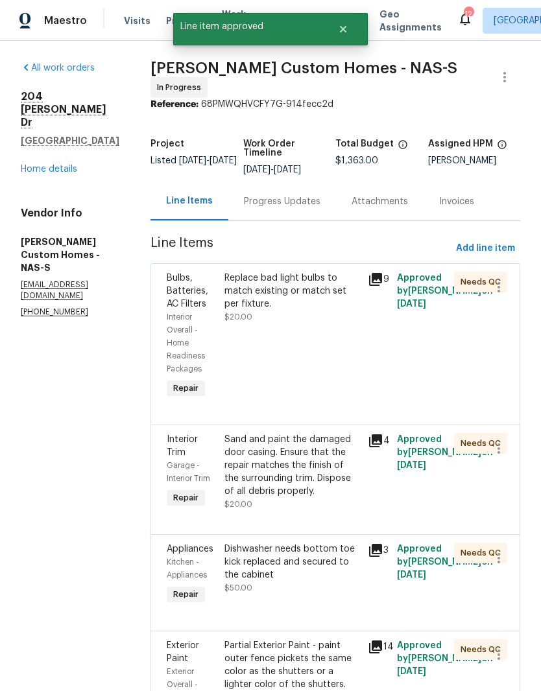
click at [330, 285] on div "Replace bad light bulbs to match existing or match set per fixture." at bounding box center [292, 291] width 136 height 39
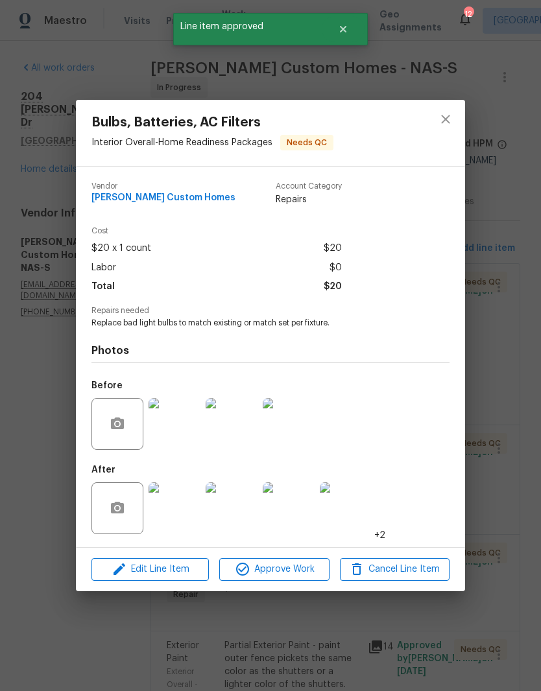
click at [189, 519] on img at bounding box center [175, 509] width 52 height 52
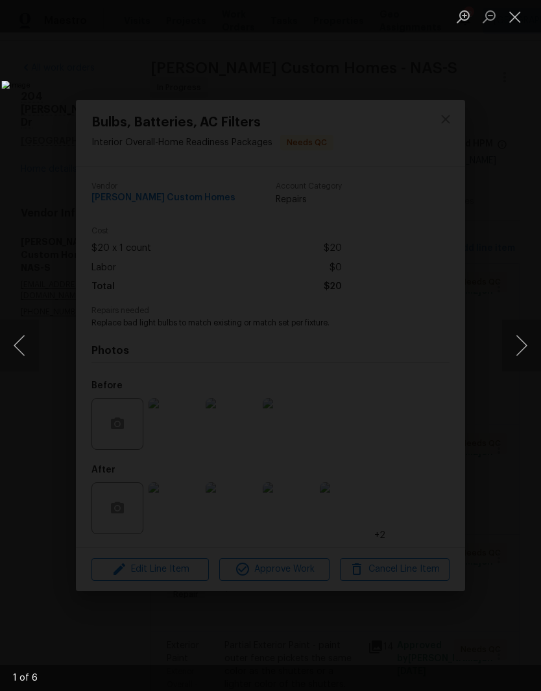
click at [523, 346] on button "Next image" at bounding box center [521, 346] width 39 height 52
click at [520, 344] on button "Next image" at bounding box center [521, 346] width 39 height 52
click at [521, 349] on button "Next image" at bounding box center [521, 346] width 39 height 52
click at [516, 25] on button "Close lightbox" at bounding box center [515, 16] width 26 height 23
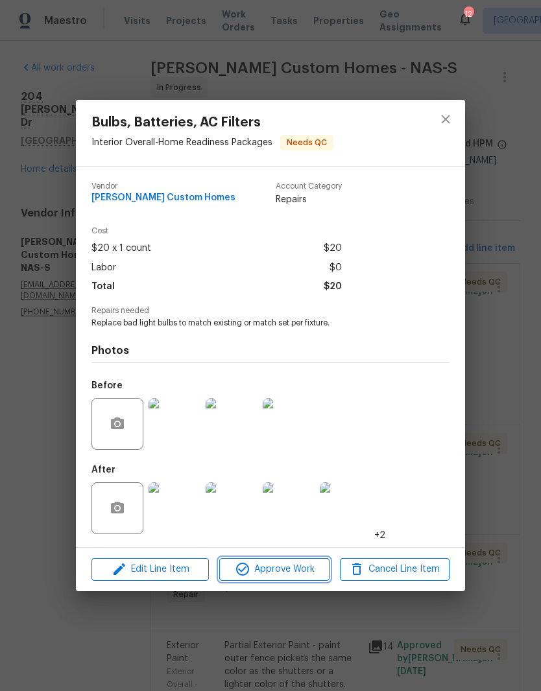
click at [303, 574] on span "Approve Work" at bounding box center [274, 570] width 102 height 16
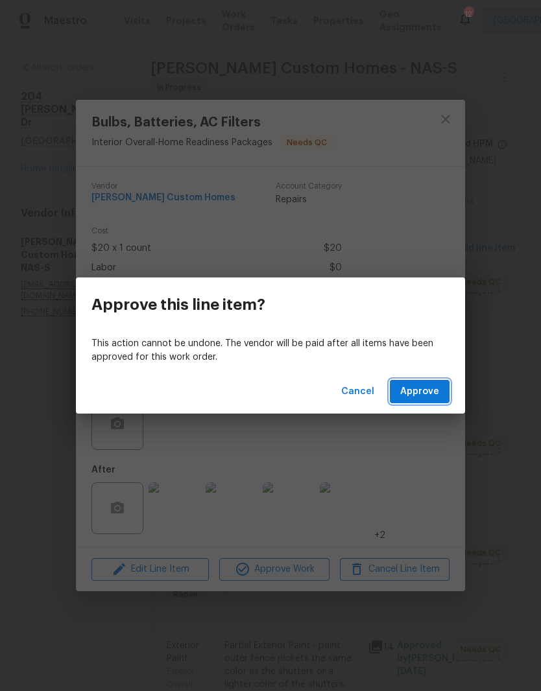
click at [426, 392] on span "Approve" at bounding box center [419, 392] width 39 height 16
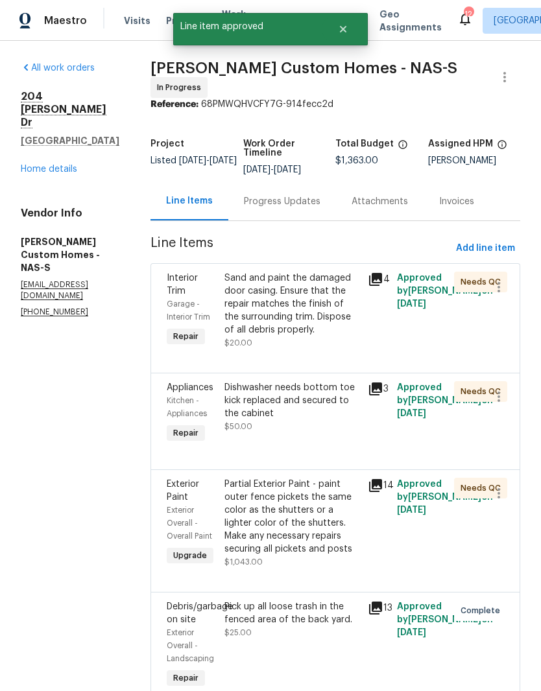
click at [343, 281] on div "Sand and paint the damaged door casing. Ensure that the repair matches the fini…" at bounding box center [292, 304] width 136 height 65
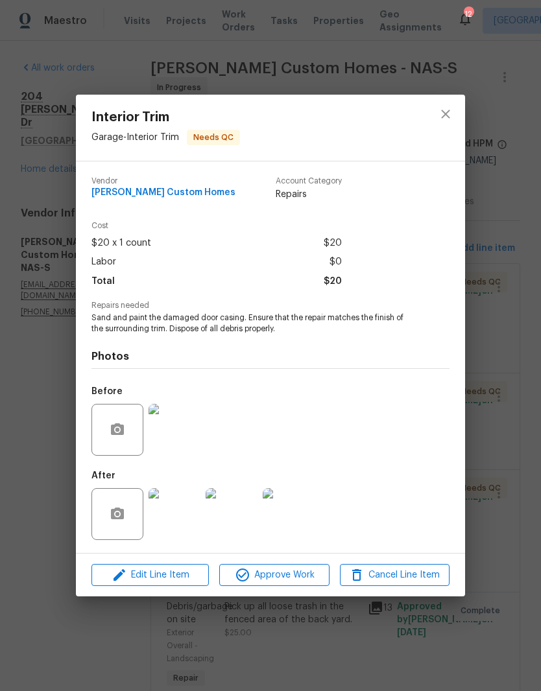
click at [187, 521] on img at bounding box center [175, 514] width 52 height 52
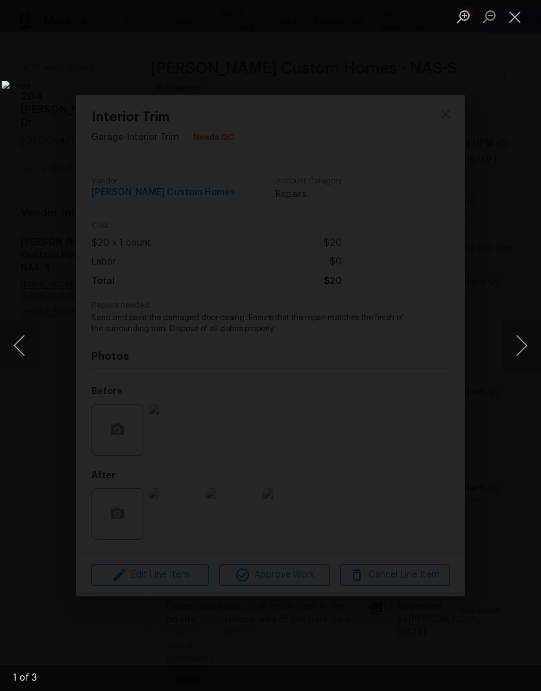
click at [527, 347] on button "Next image" at bounding box center [521, 346] width 39 height 52
click at [523, 353] on button "Next image" at bounding box center [521, 346] width 39 height 52
click at [516, 354] on button "Next image" at bounding box center [521, 346] width 39 height 52
click at [518, 24] on button "Close lightbox" at bounding box center [515, 16] width 26 height 23
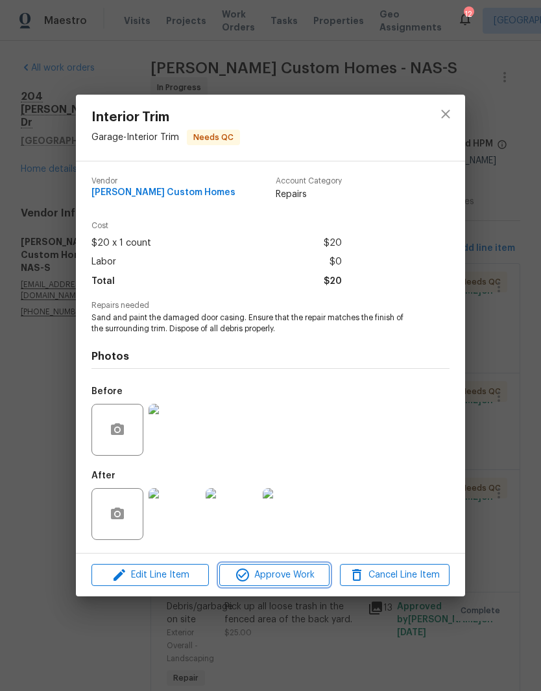
click at [299, 582] on span "Approve Work" at bounding box center [274, 576] width 102 height 16
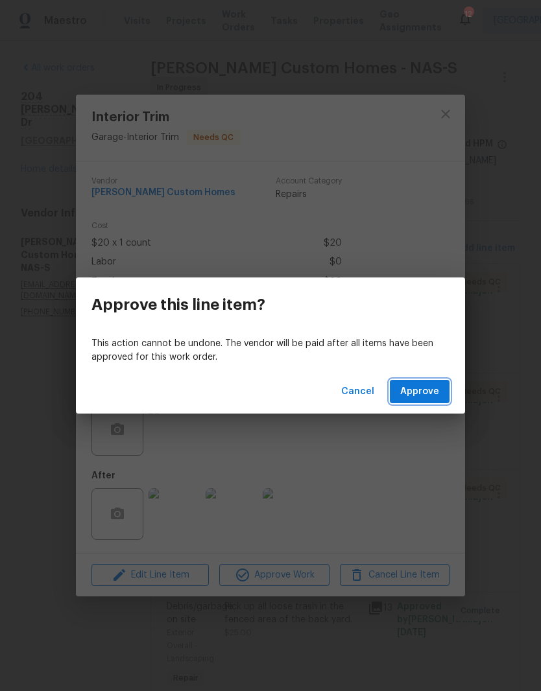
click at [434, 391] on span "Approve" at bounding box center [419, 392] width 39 height 16
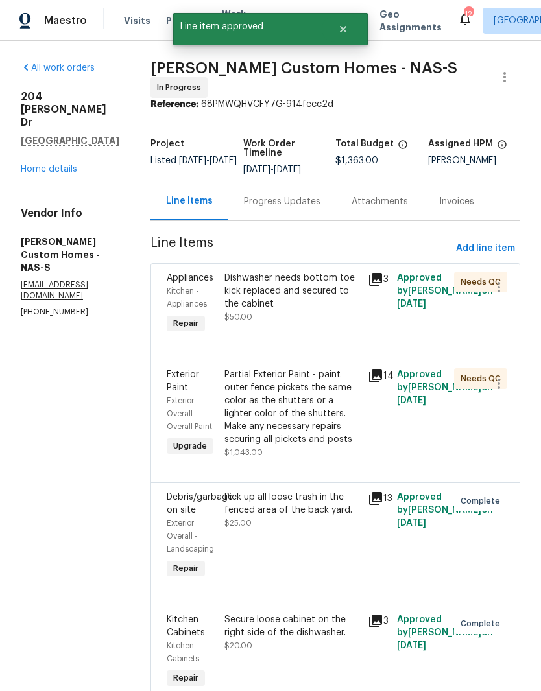
click at [323, 280] on div "Dishwasher needs bottom toe kick replaced and secured to the cabinet" at bounding box center [292, 291] width 136 height 39
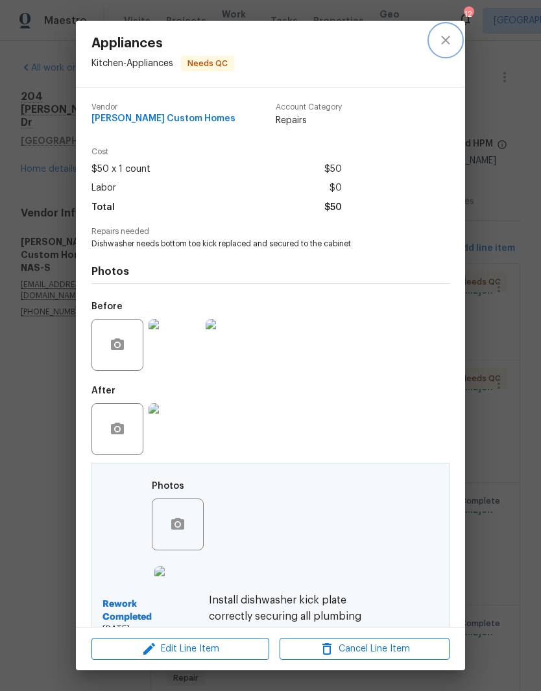
click at [446, 42] on icon "close" at bounding box center [446, 40] width 16 height 16
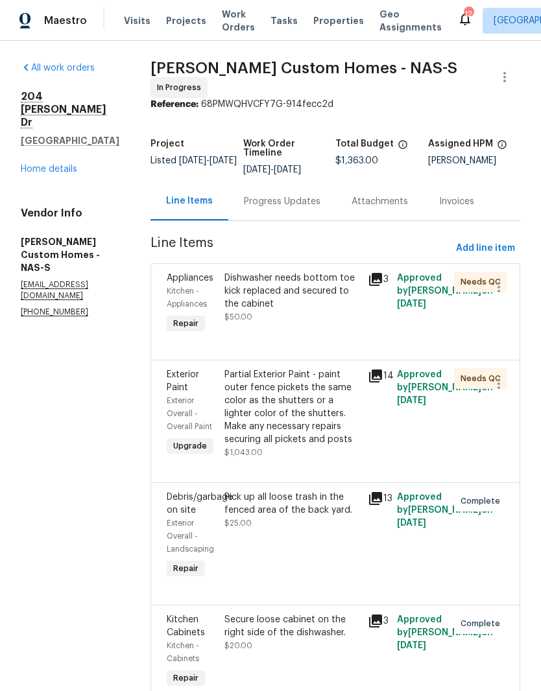
click at [62, 165] on link "Home details" at bounding box center [49, 169] width 56 height 9
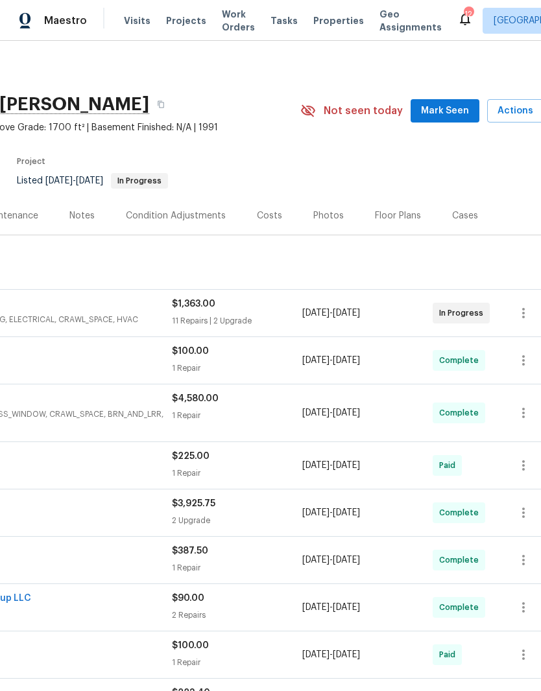
scroll to position [0, 174]
click at [456, 112] on span "Mark Seen" at bounding box center [444, 111] width 48 height 16
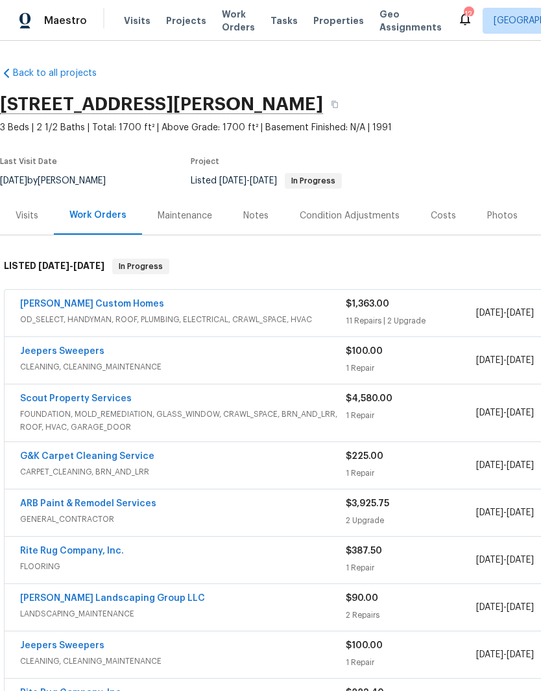
scroll to position [0, 0]
click at [258, 218] on div "Notes" at bounding box center [255, 216] width 25 height 13
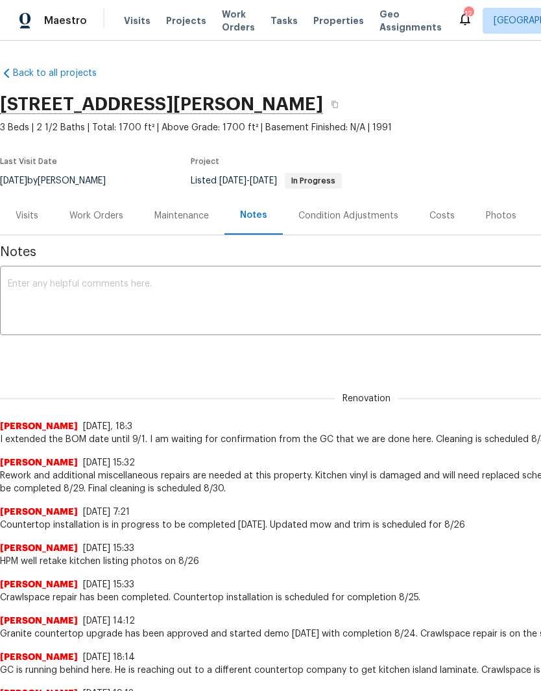
click at [227, 289] on textarea at bounding box center [366, 302] width 717 height 45
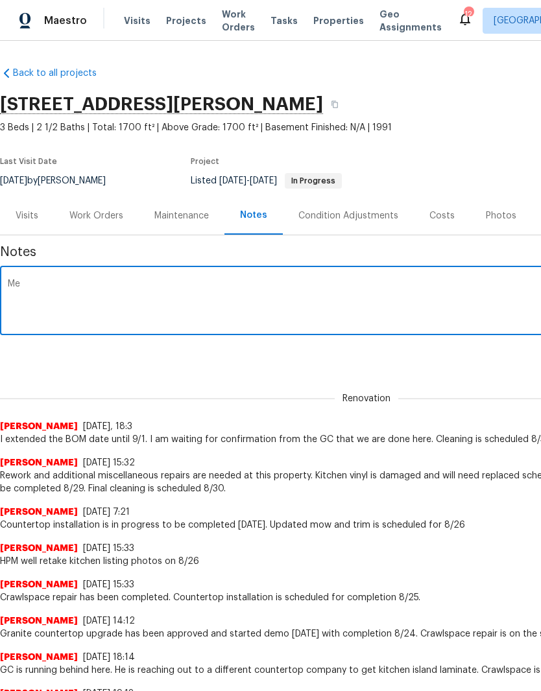
type textarea "M"
click at [176, 280] on textarea "GC will touch up cabinets from flooring installation in the morning 9/3." at bounding box center [366, 302] width 717 height 45
click at [415, 286] on textarea "GC will touch up cabinets from flooring and countertop installation in the morn…" at bounding box center [366, 302] width 717 height 45
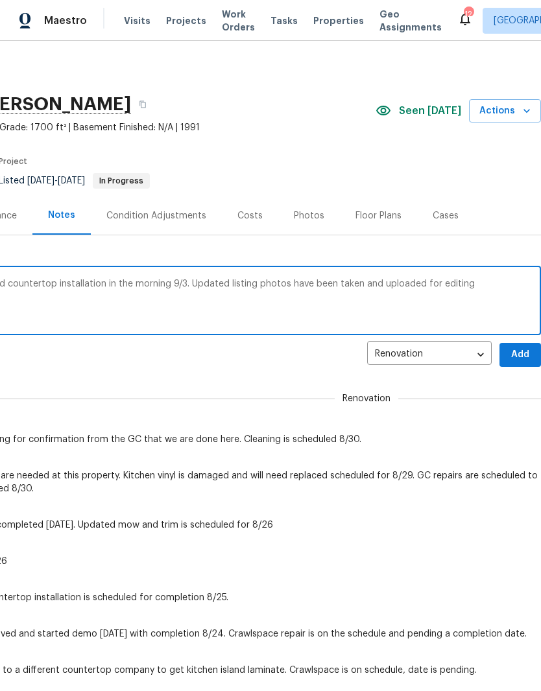
type textarea "GC will touch up cabinets from flooring and countertop installation in the morn…"
click at [522, 351] on span "Add" at bounding box center [520, 355] width 21 height 16
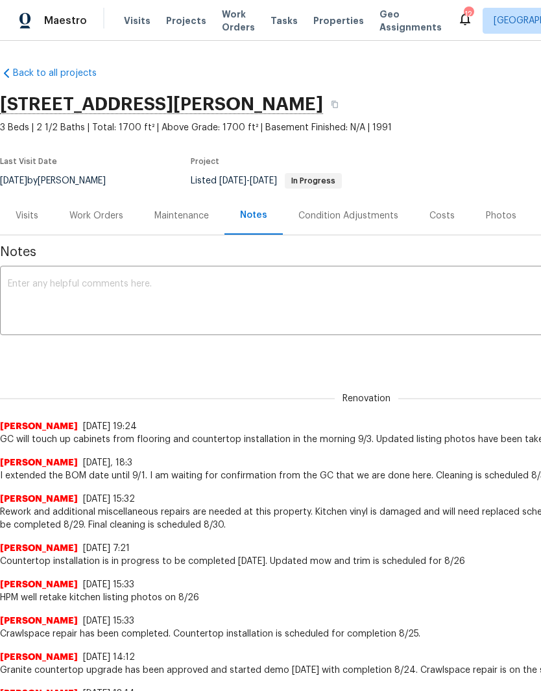
scroll to position [0, 0]
click at [126, 285] on textarea at bounding box center [366, 302] width 717 height 45
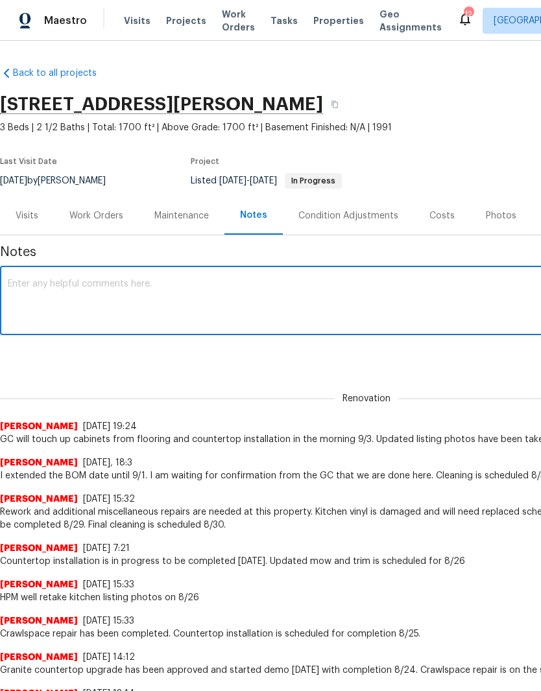
type textarea "T"
click at [499, 217] on div "Photos" at bounding box center [501, 216] width 30 height 13
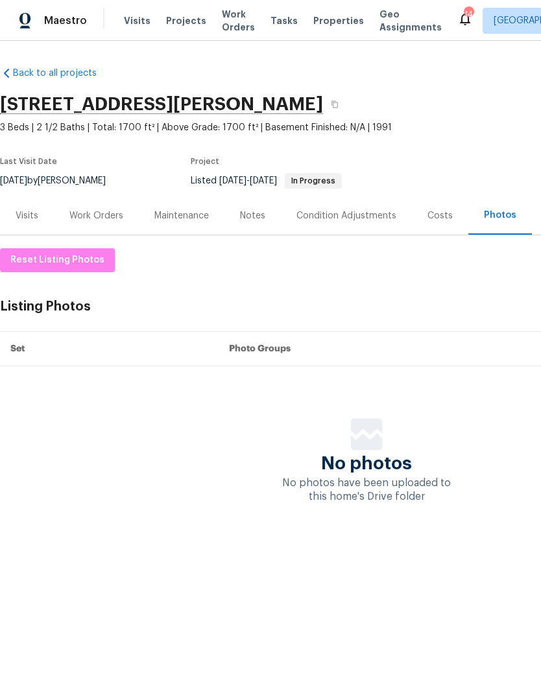
click at [259, 219] on div "Notes" at bounding box center [252, 216] width 25 height 13
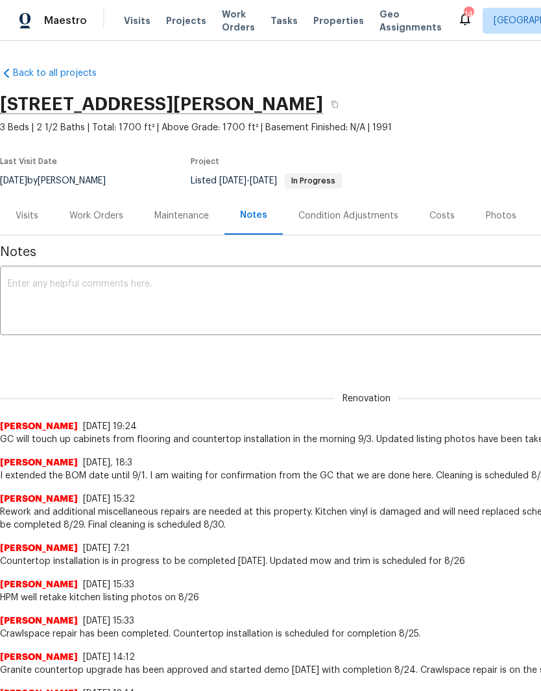
click at [101, 285] on textarea at bounding box center [366, 302] width 717 height 45
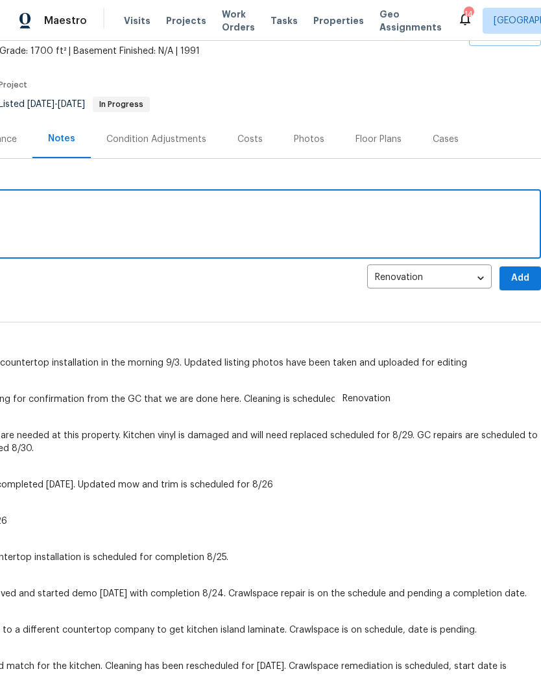
scroll to position [77, 192]
type textarea "This property is confirmed to go BOM."
click at [523, 274] on span "Add" at bounding box center [520, 278] width 21 height 16
